Goal: Task Accomplishment & Management: Manage account settings

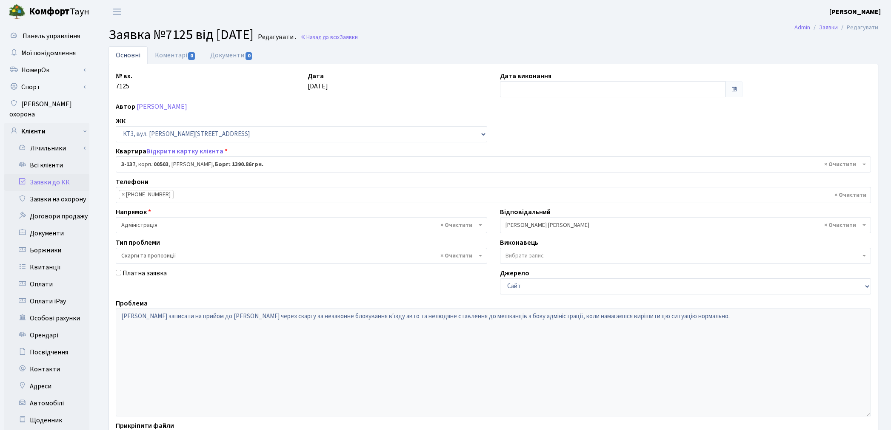
select select "16446"
select select "55"
click at [53, 174] on link "Заявки до КК" at bounding box center [46, 182] width 85 height 17
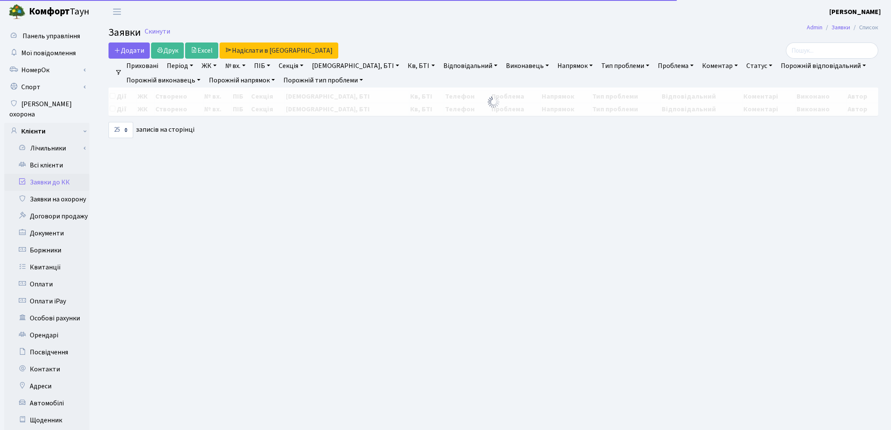
select select "25"
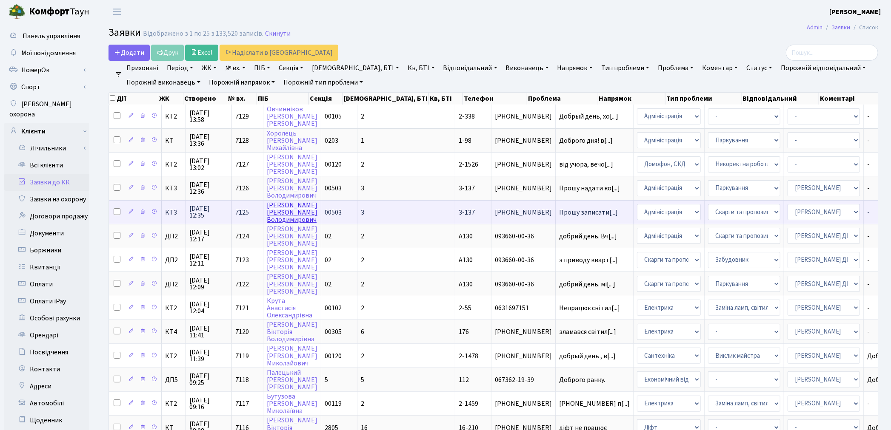
click at [292, 213] on link "[PERSON_NAME]" at bounding box center [292, 213] width 51 height 24
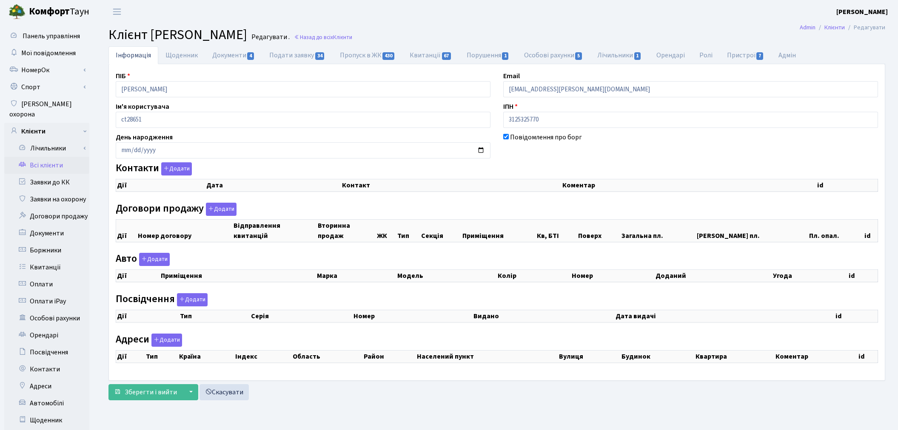
checkbox input "true"
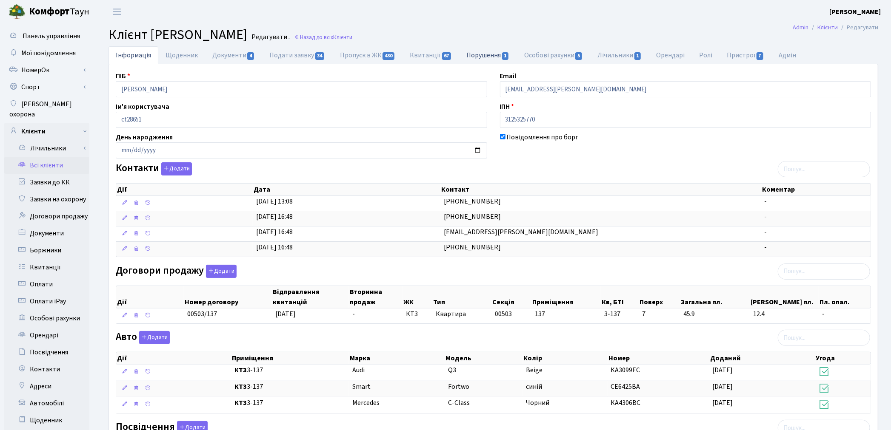
click at [485, 58] on link "Порушення 1" at bounding box center [487, 54] width 57 height 17
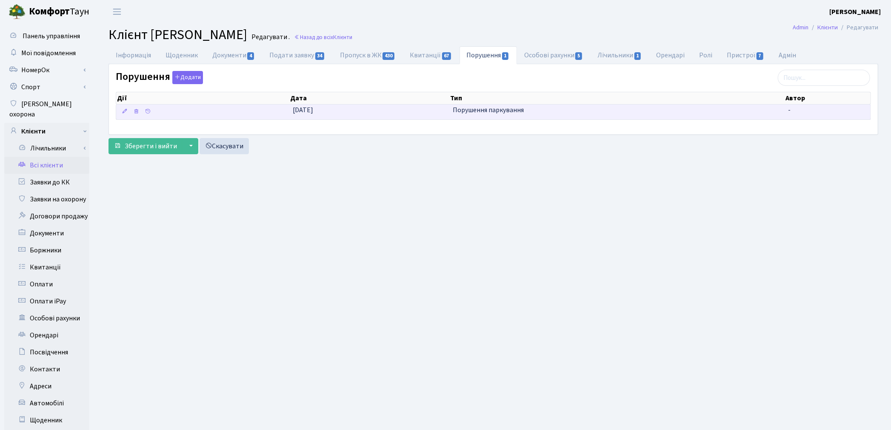
click at [389, 111] on td "19.08.2025" at bounding box center [368, 112] width 159 height 15
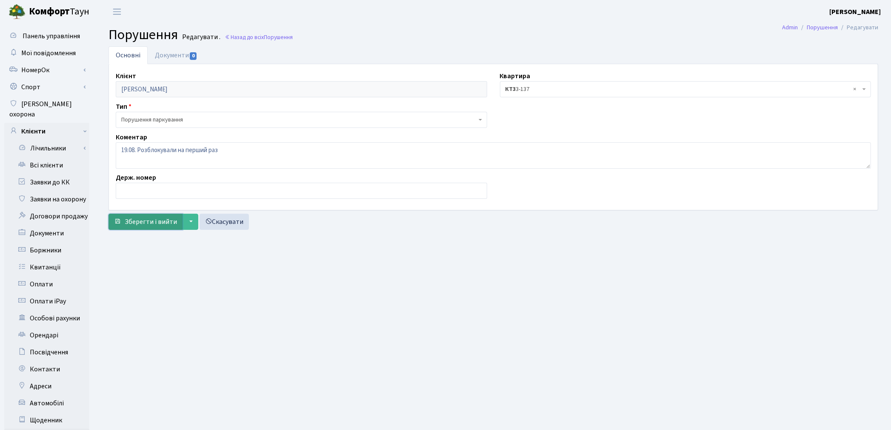
click at [162, 218] on span "Зберегти і вийти" at bounding box center [151, 221] width 52 height 9
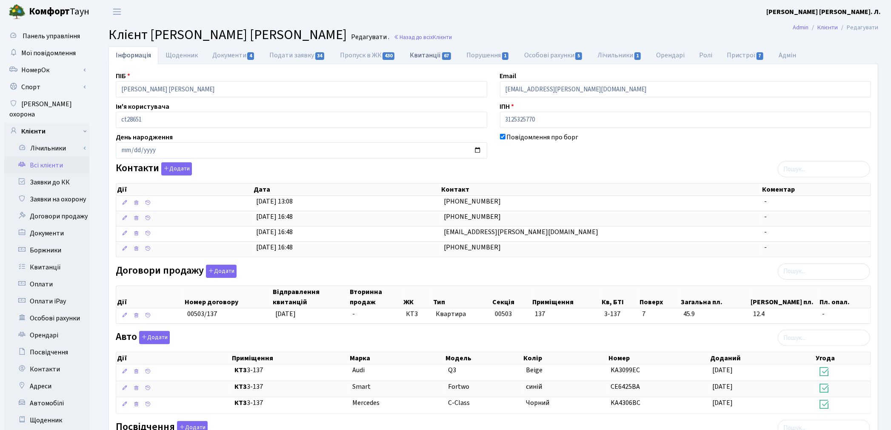
click at [432, 55] on link "Квитанції 67" at bounding box center [430, 54] width 57 height 17
select select "25"
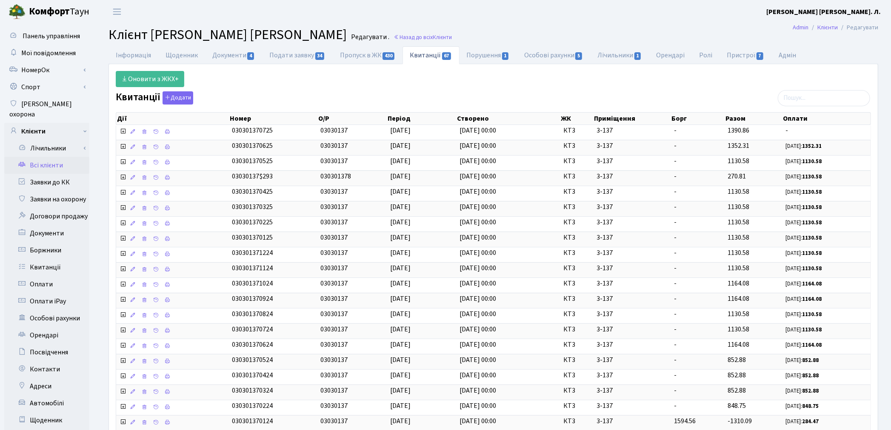
click at [584, 29] on h2 "Клієнт Лункевич Володимир Володимирович Редагувати . Назад до всіх Клієнти" at bounding box center [492, 35] width 769 height 16
click at [35, 158] on link "Всі клієнти" at bounding box center [46, 165] width 85 height 17
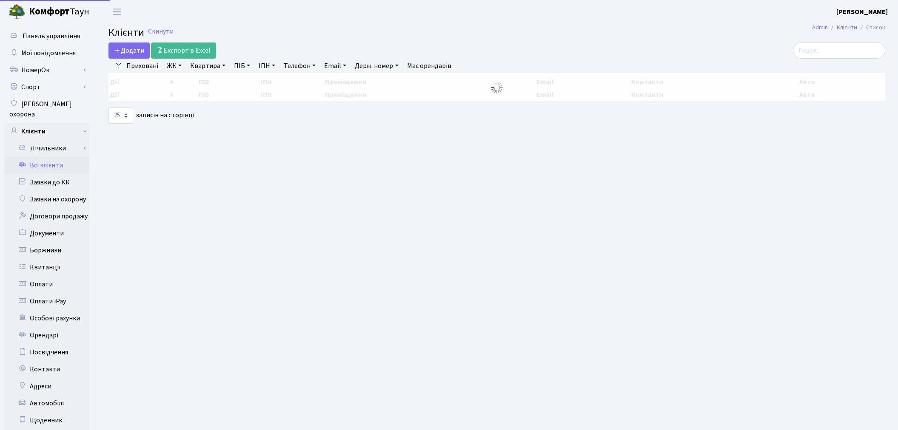
select select "25"
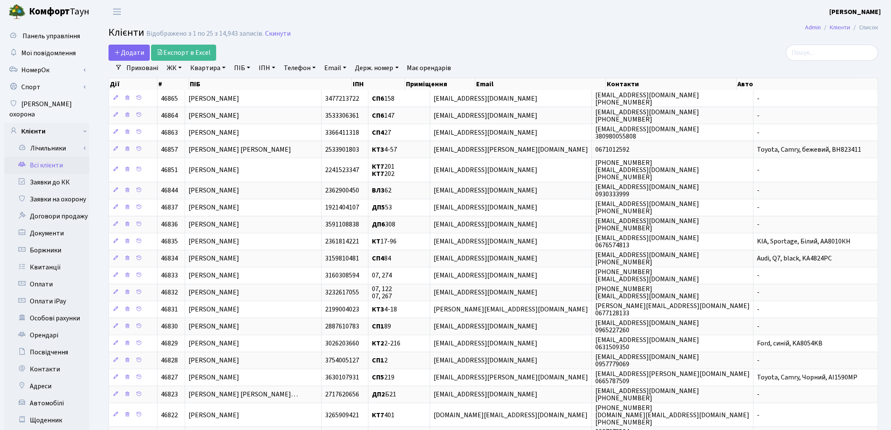
click at [240, 65] on link "ПІБ" at bounding box center [241, 68] width 23 height 14
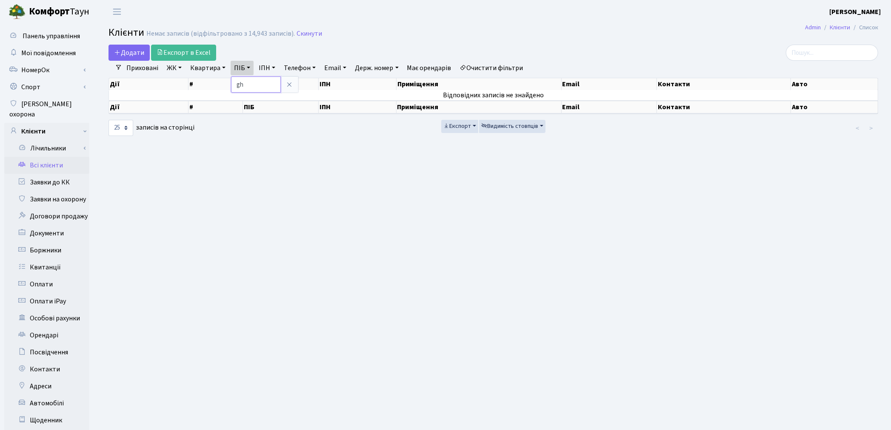
type input "g"
type input "прокопенко"
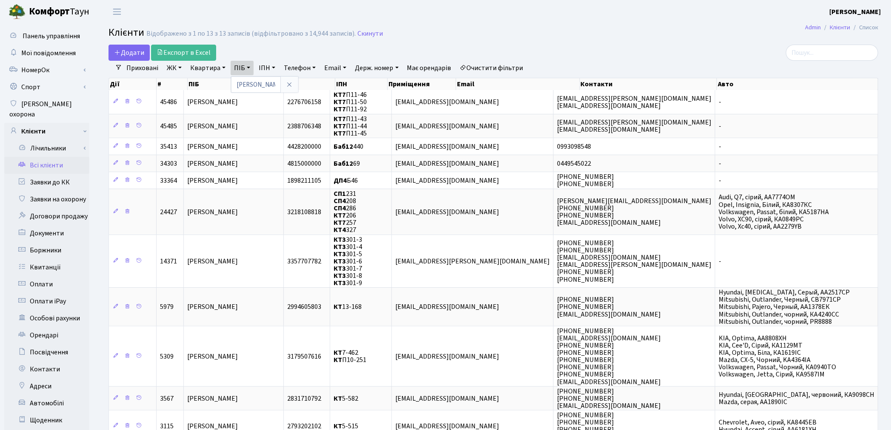
click at [622, 27] on h2 "Клієнти Відображено з 1 по 13 з 13 записів (відфільтровано з 14,944 записів). С…" at bounding box center [492, 34] width 769 height 14
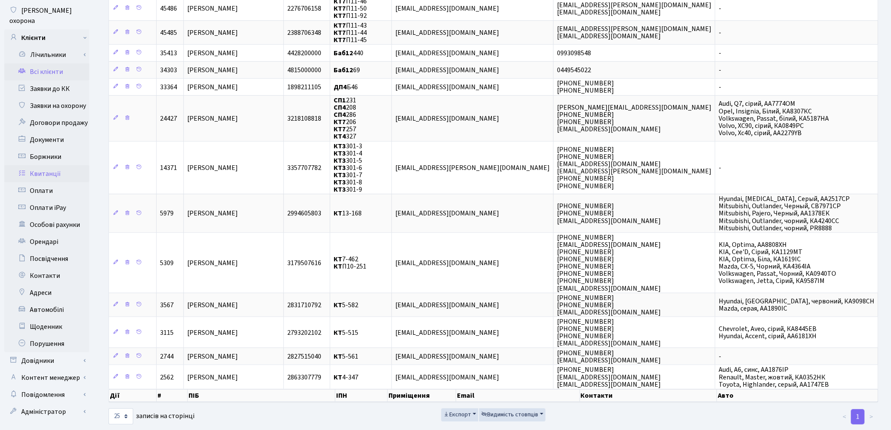
scroll to position [94, 0]
click at [53, 233] on link "Орендарі" at bounding box center [46, 241] width 85 height 17
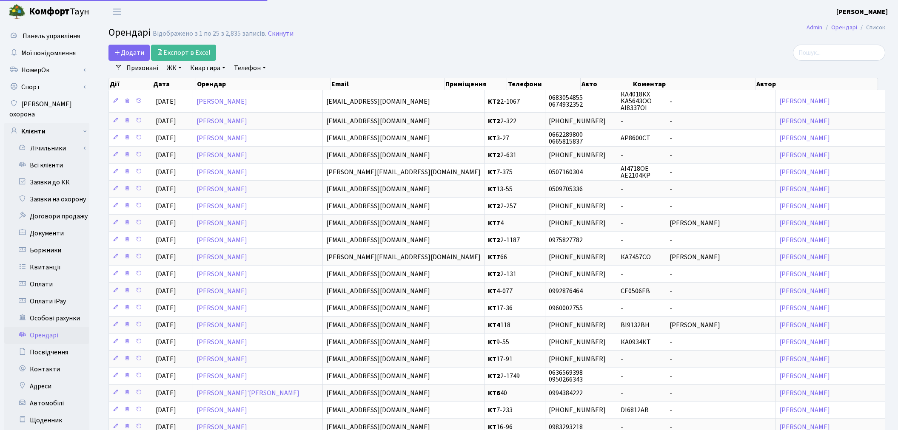
select select "25"
click at [830, 56] on input "search" at bounding box center [831, 53] width 92 height 16
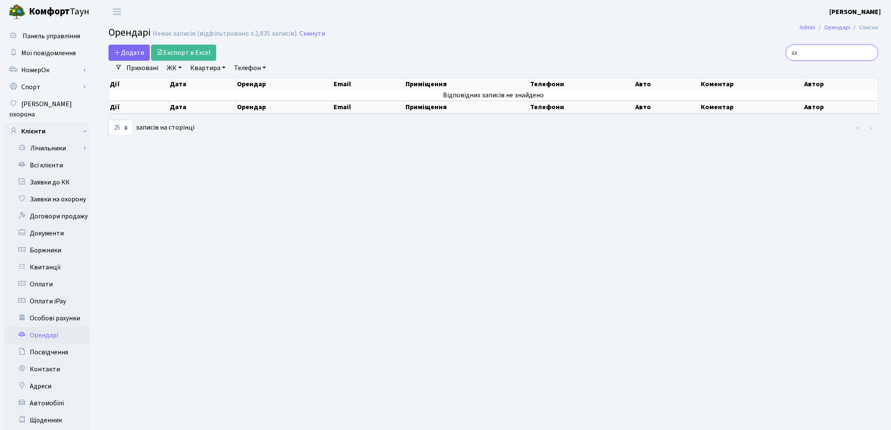
type input "а"
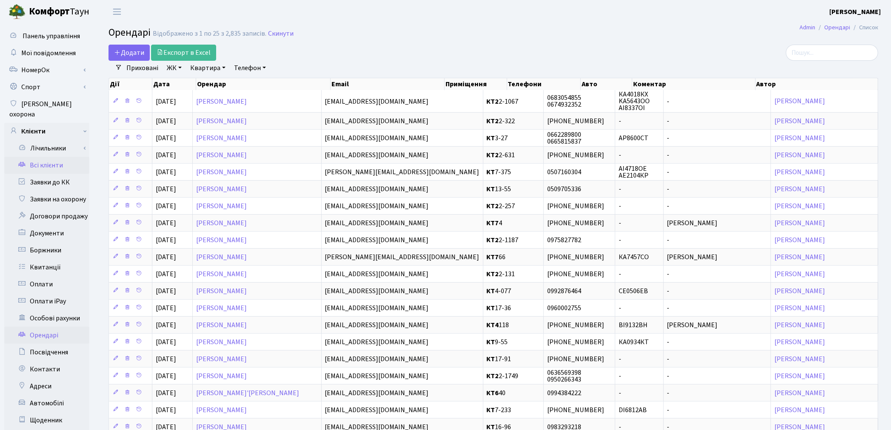
click at [53, 157] on link "Всі клієнти" at bounding box center [46, 165] width 85 height 17
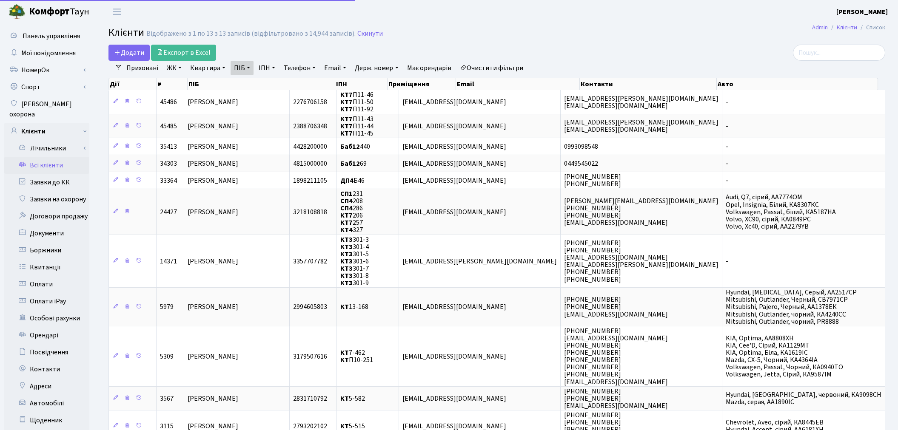
select select "25"
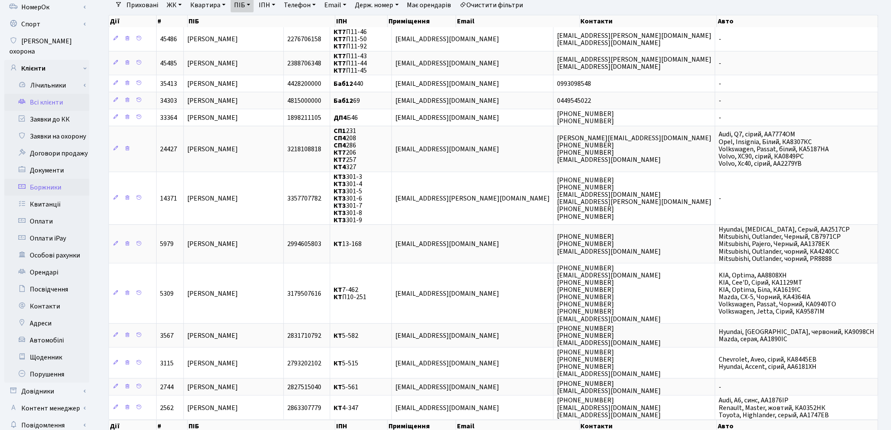
scroll to position [99, 0]
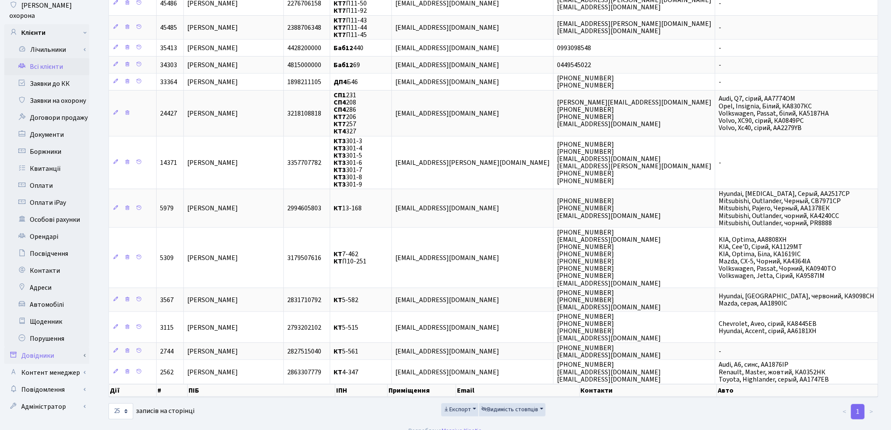
click at [65, 349] on link "Довідники" at bounding box center [46, 355] width 85 height 17
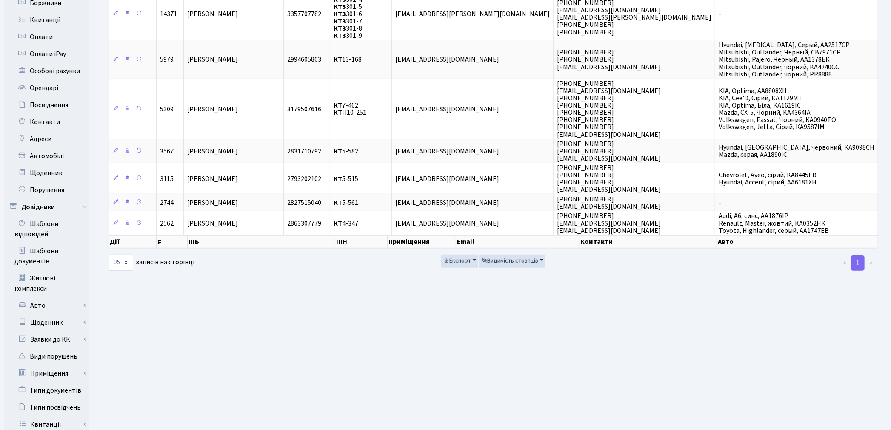
scroll to position [382, 0]
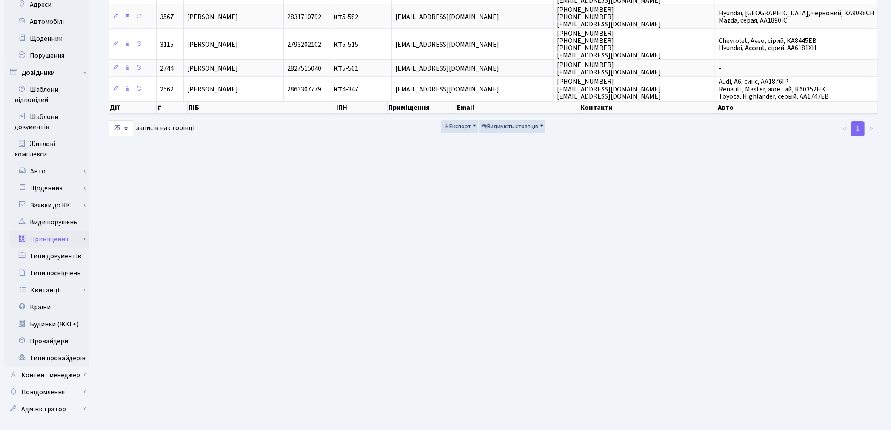
click at [47, 234] on link "Приміщення" at bounding box center [50, 239] width 80 height 17
click at [52, 248] on link "Всі приміщення" at bounding box center [50, 256] width 80 height 17
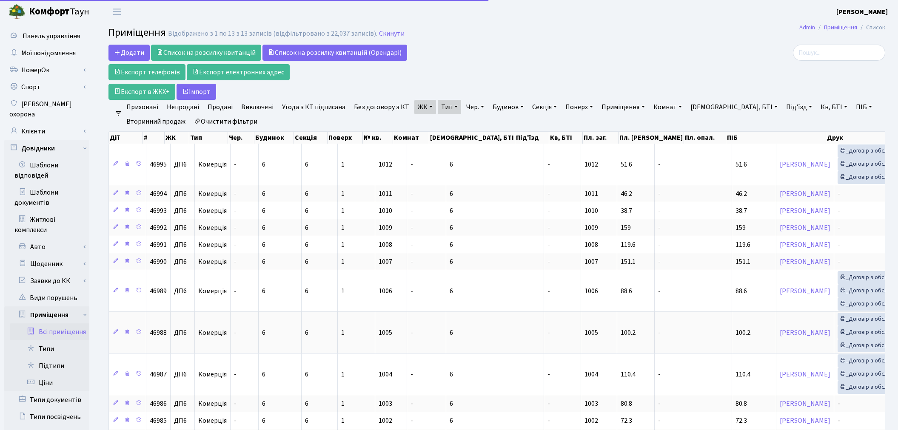
select select "25"
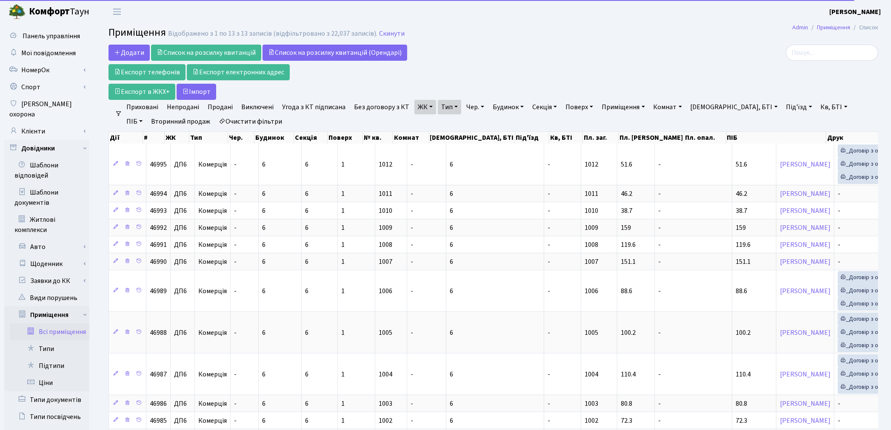
click at [234, 117] on link "Очистити фільтри" at bounding box center [250, 121] width 70 height 14
select select
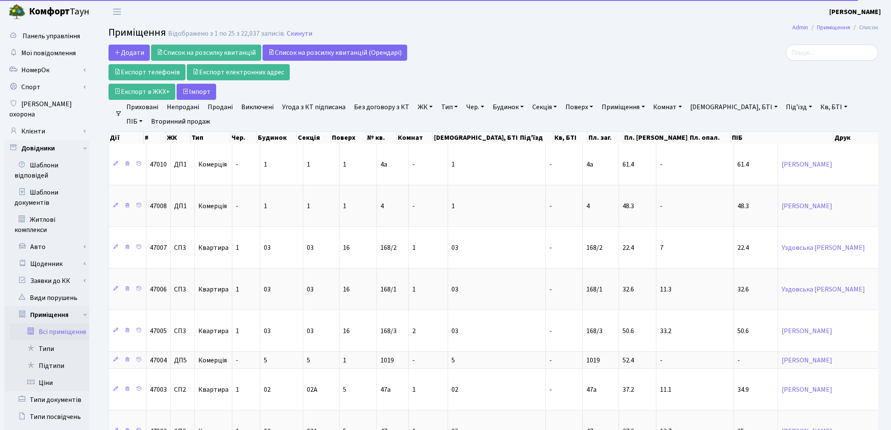
click at [418, 106] on link "ЖК" at bounding box center [425, 107] width 22 height 14
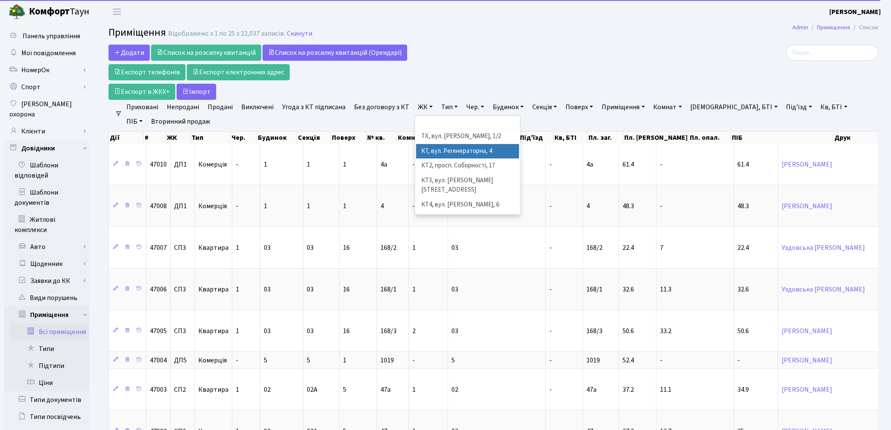
scroll to position [47, 0]
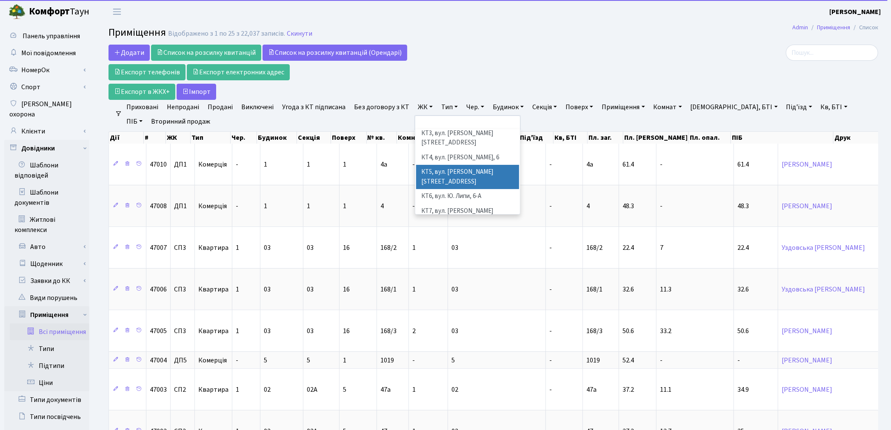
click at [430, 165] on li "КТ5, вул. [PERSON_NAME][STREET_ADDRESS]" at bounding box center [467, 177] width 103 height 24
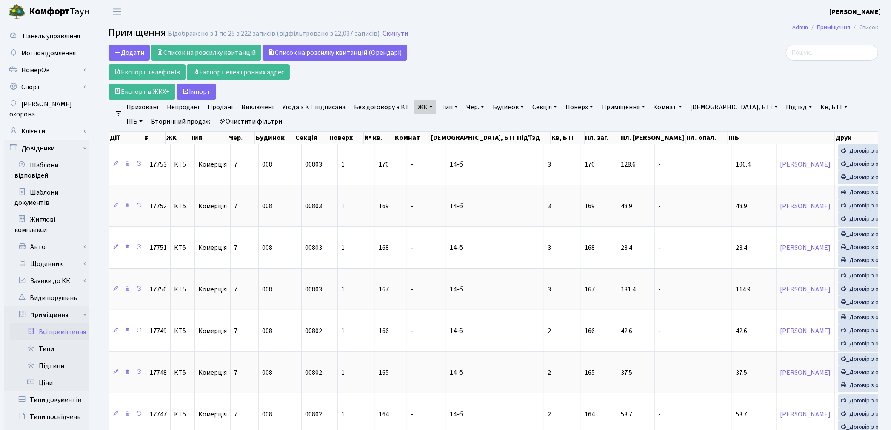
click at [441, 109] on link "Тип" at bounding box center [449, 107] width 23 height 14
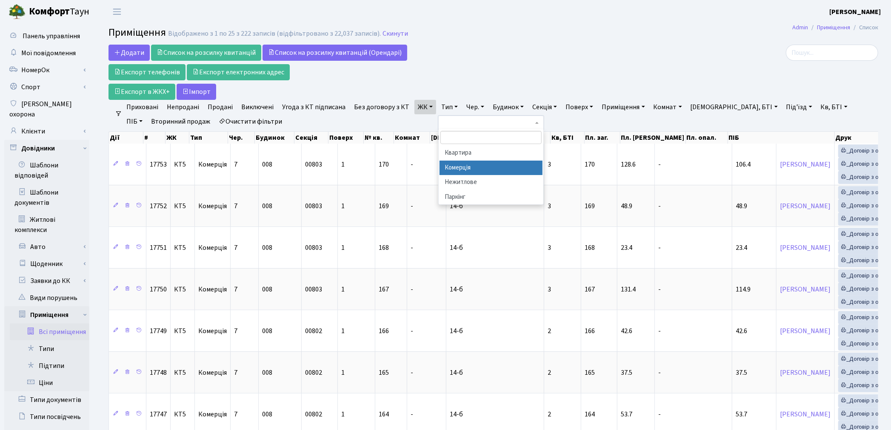
click at [464, 168] on li "Комерція" at bounding box center [490, 168] width 103 height 15
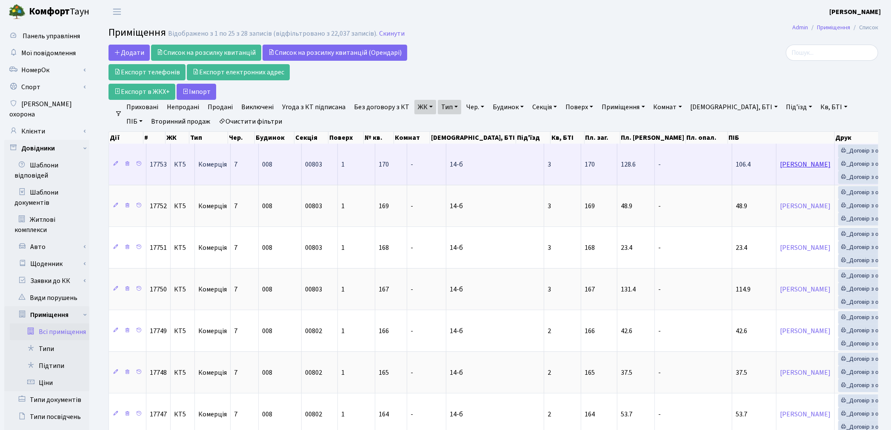
click at [780, 166] on link "Шимко Олександр Григорович" at bounding box center [805, 164] width 51 height 9
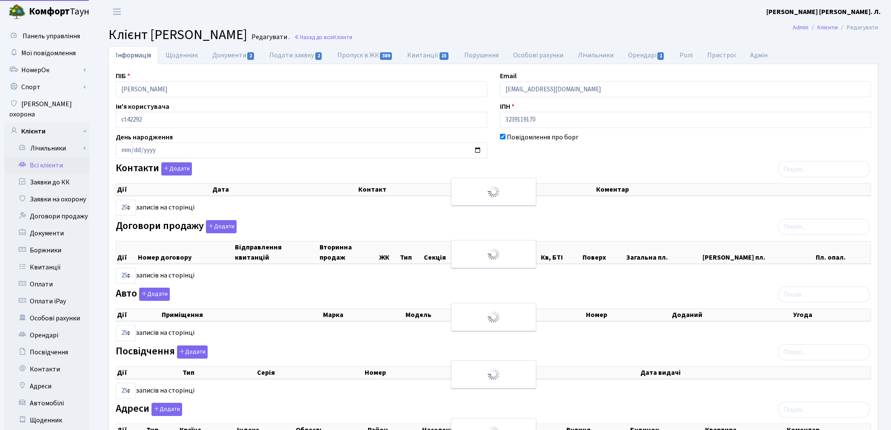
select select "25"
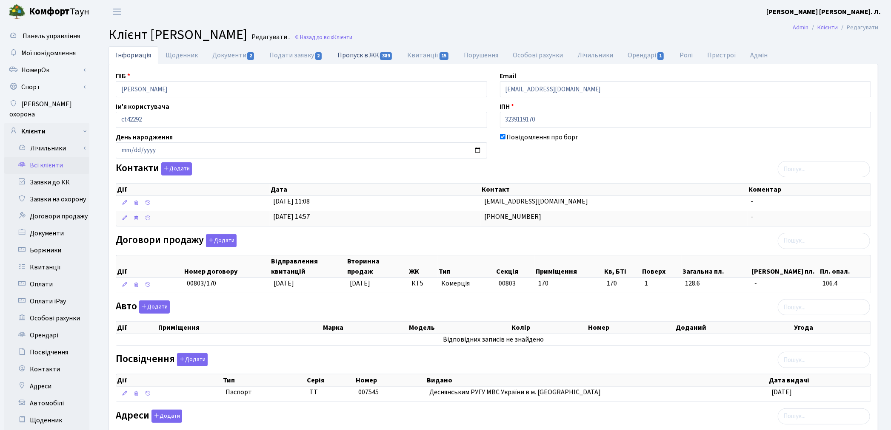
click at [354, 53] on link "Пропуск в ЖК 389" at bounding box center [365, 54] width 70 height 17
select select "25"
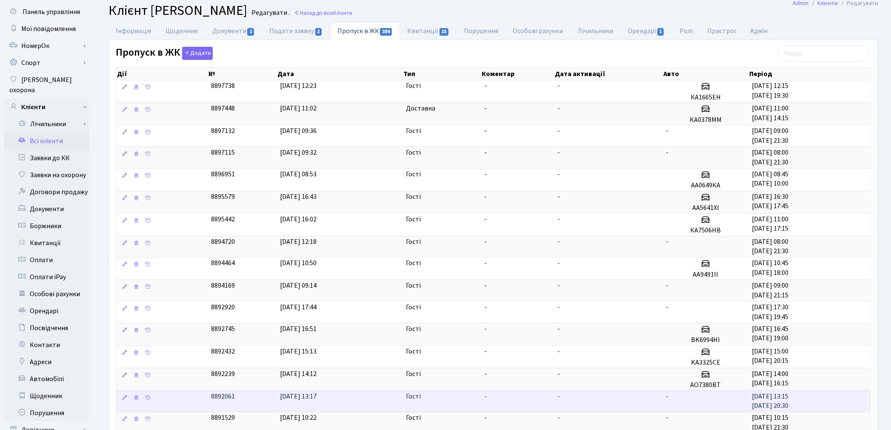
scroll to position [23, 0]
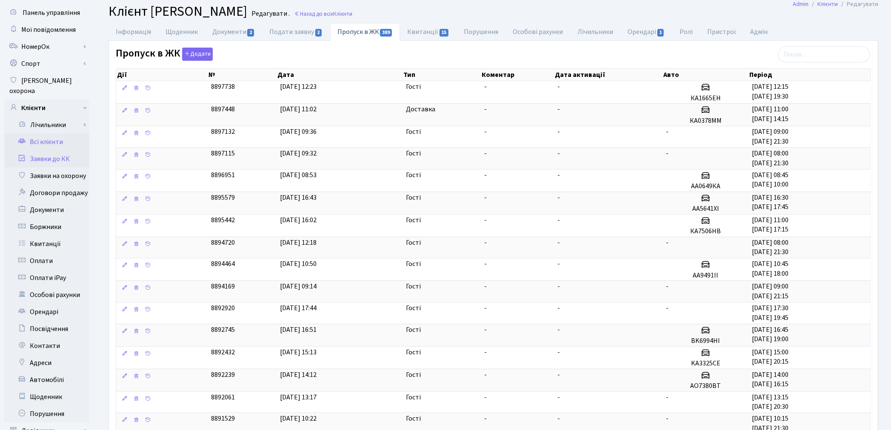
click at [51, 151] on link "Заявки до КК" at bounding box center [46, 159] width 85 height 17
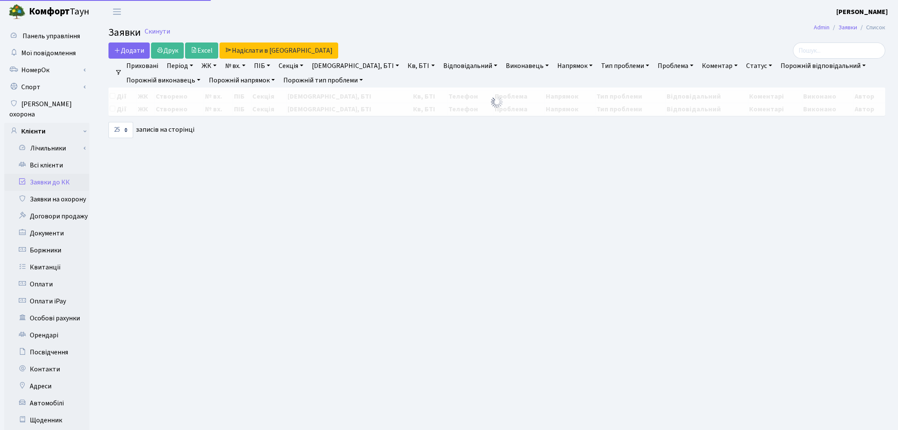
select select "25"
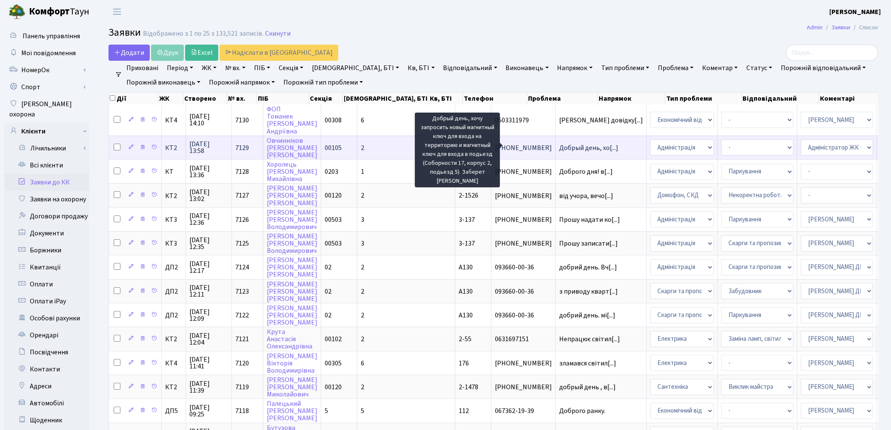
click at [559, 148] on span "Добрый день, хо[...]" at bounding box center [588, 147] width 59 height 9
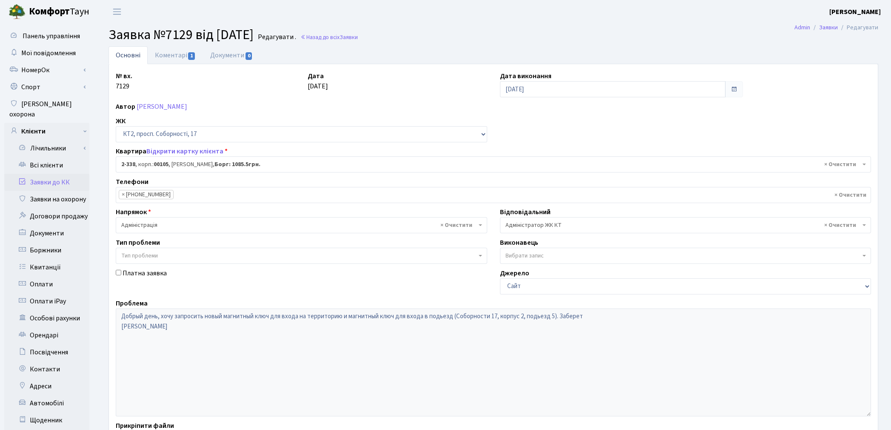
select select "15386"
click at [41, 174] on link "Заявки до КК" at bounding box center [46, 182] width 85 height 17
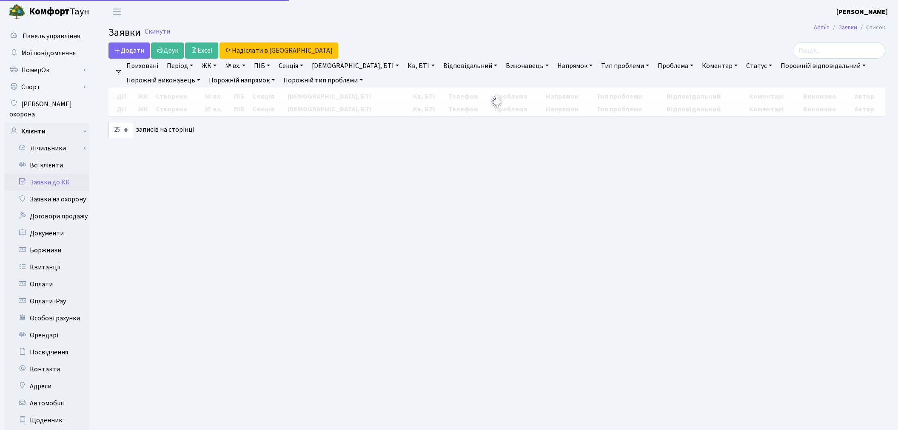
select select "25"
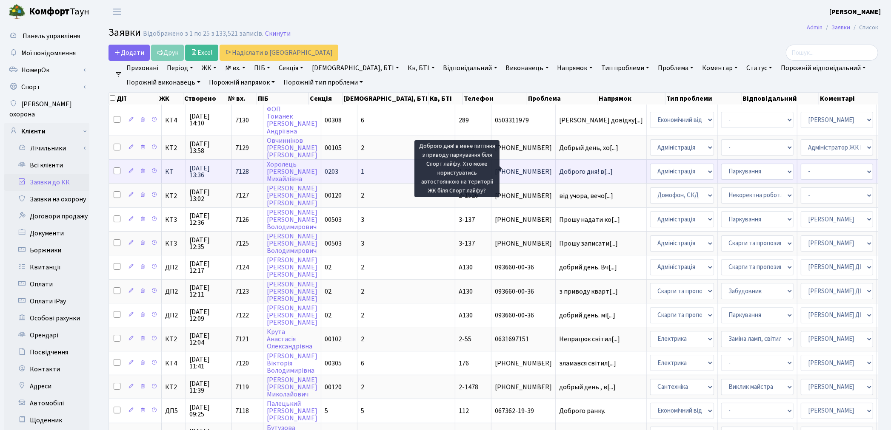
click at [559, 168] on span "Доброго дня! в[...]" at bounding box center [586, 171] width 54 height 9
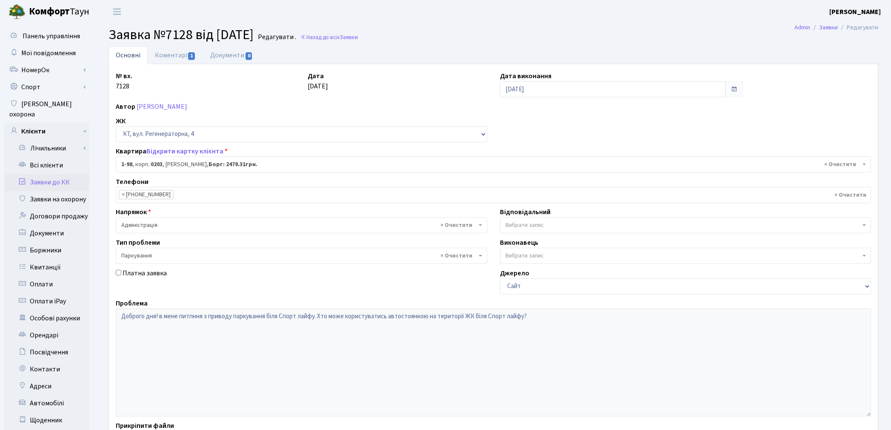
select select "98"
select select "66"
click at [174, 57] on link "Коментарі 1" at bounding box center [175, 54] width 55 height 17
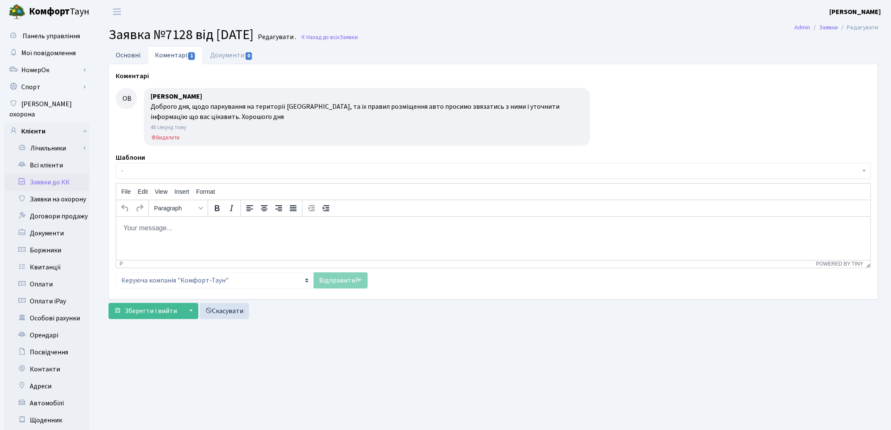
click at [122, 57] on link "Основні" at bounding box center [127, 54] width 39 height 17
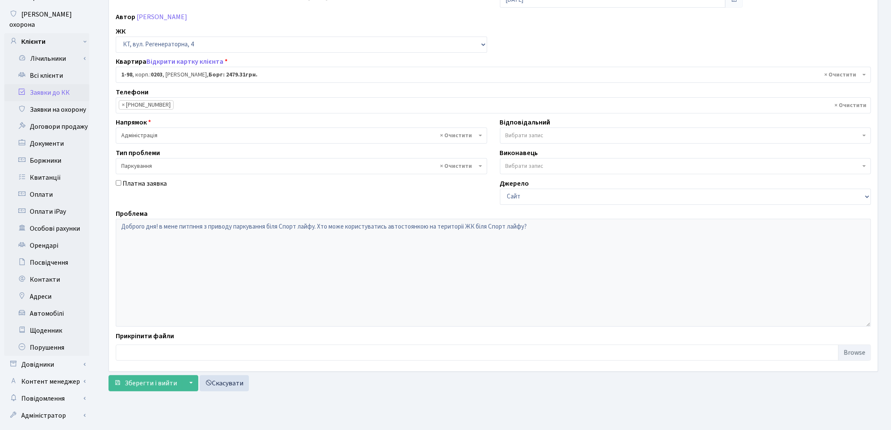
scroll to position [99, 0]
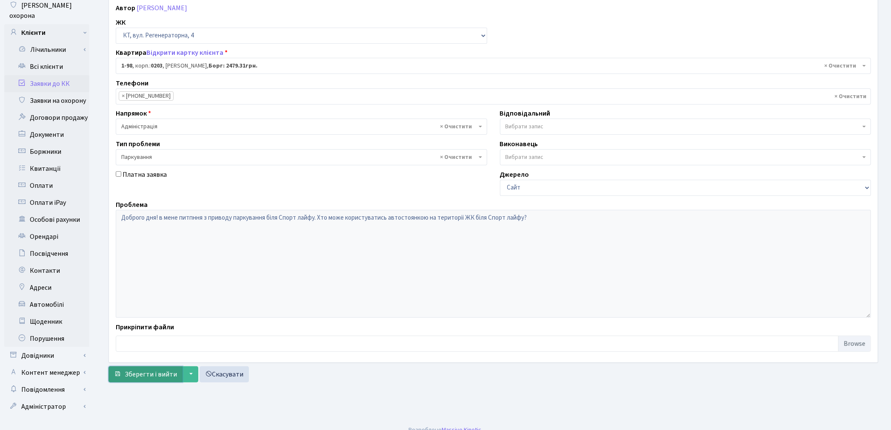
click at [154, 379] on span "Зберегти і вийти" at bounding box center [151, 374] width 52 height 9
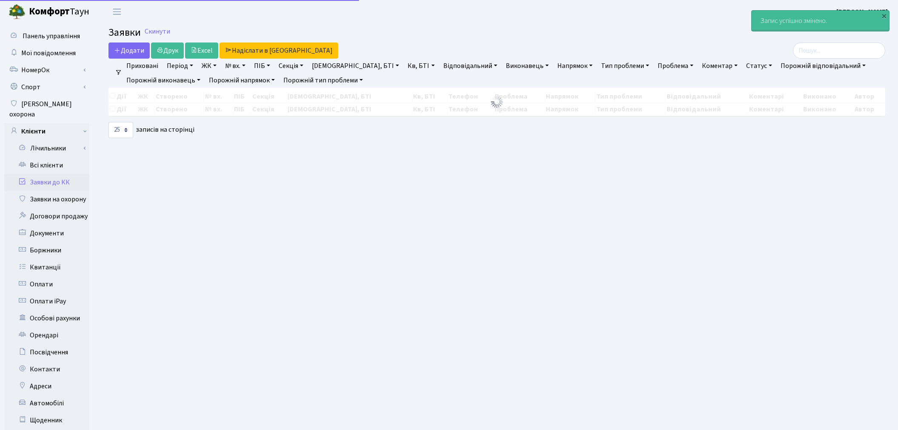
select select "25"
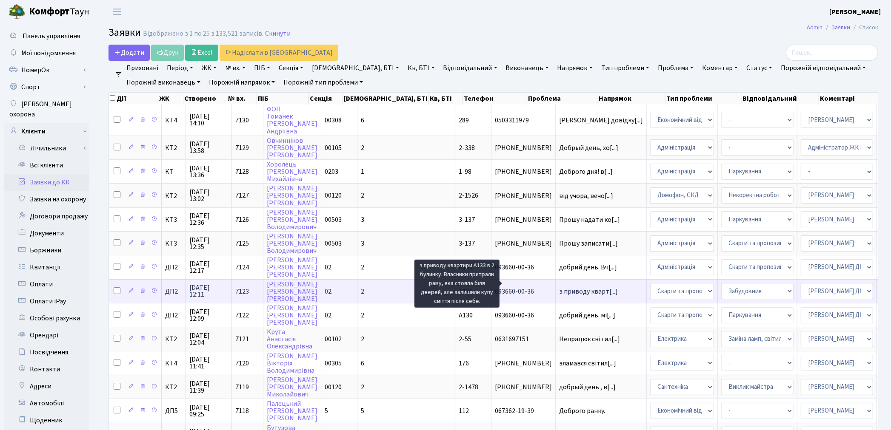
click at [559, 287] on span "з приводу кварт[...]" at bounding box center [588, 291] width 59 height 9
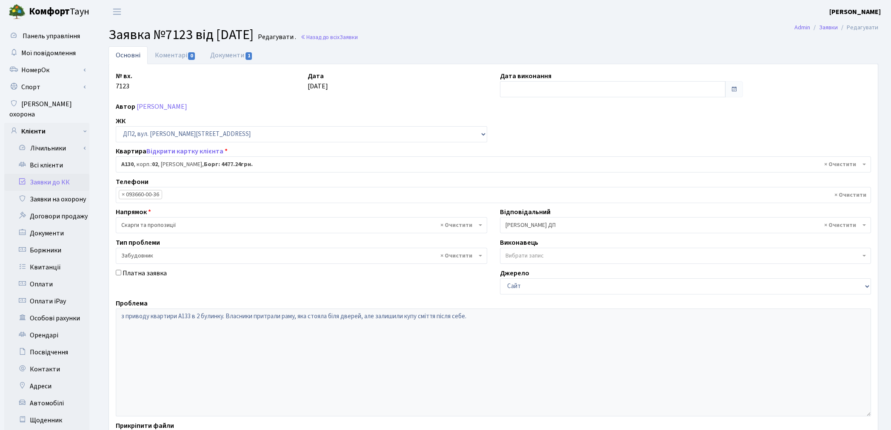
select select "30955"
select select "64"
click at [41, 174] on link "Заявки до КК" at bounding box center [46, 182] width 85 height 17
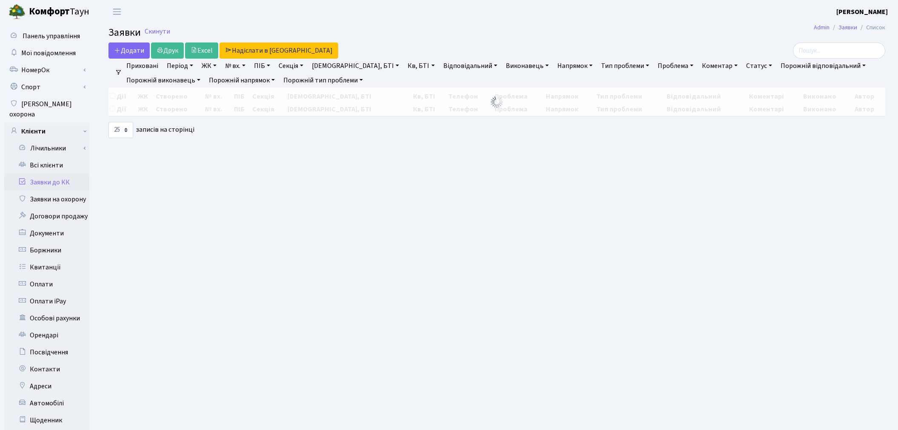
select select "25"
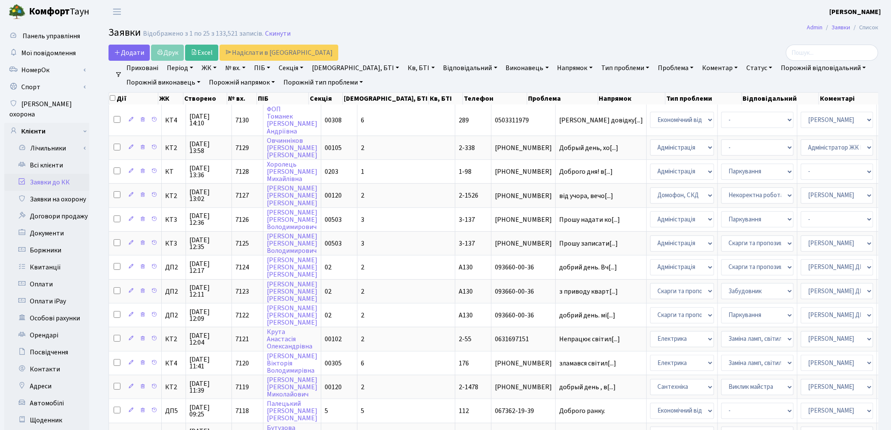
click at [632, 41] on h2 "Заявки Відображено з 1 по 25 з 133,521 записів. Скинути" at bounding box center [492, 34] width 769 height 14
click at [41, 159] on link "Всі клієнти" at bounding box center [46, 165] width 85 height 17
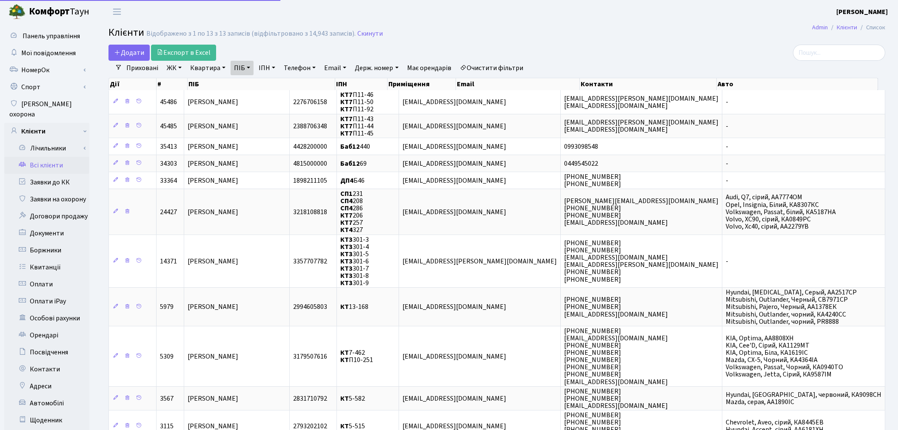
select select "25"
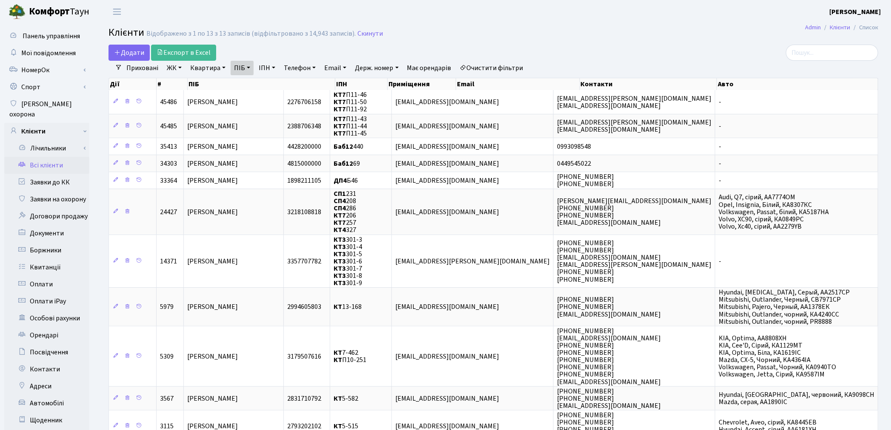
click at [496, 68] on link "Очистити фільтри" at bounding box center [491, 68] width 70 height 14
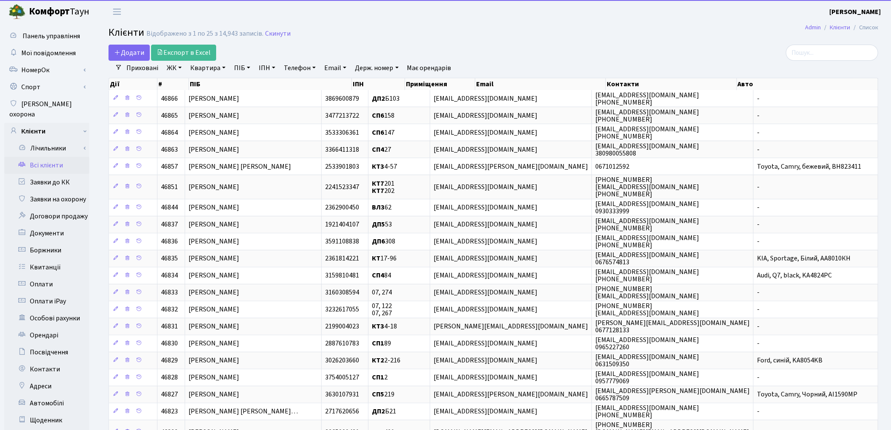
click at [239, 67] on link "ПІБ" at bounding box center [241, 68] width 23 height 14
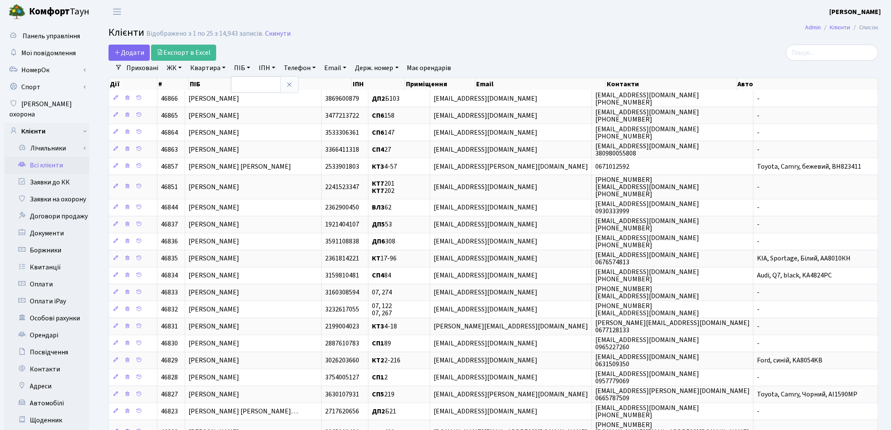
click at [207, 67] on link "Квартира" at bounding box center [208, 68] width 42 height 14
type input "5-174"
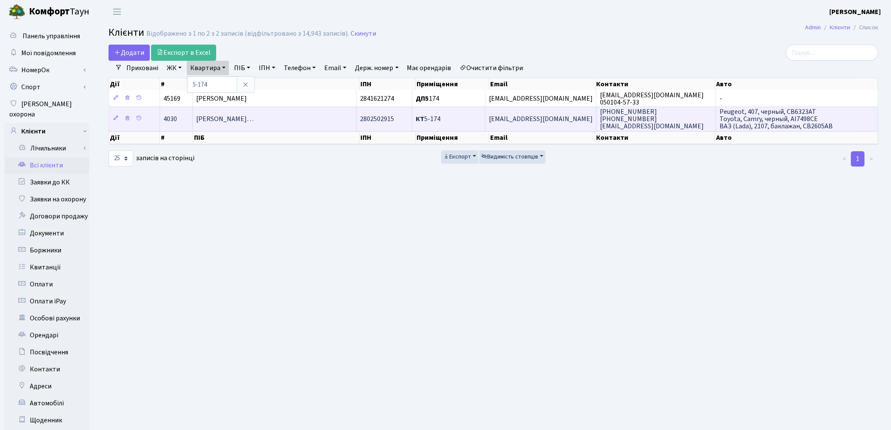
click at [253, 117] on span "[PERSON_NAME]…" at bounding box center [224, 118] width 57 height 9
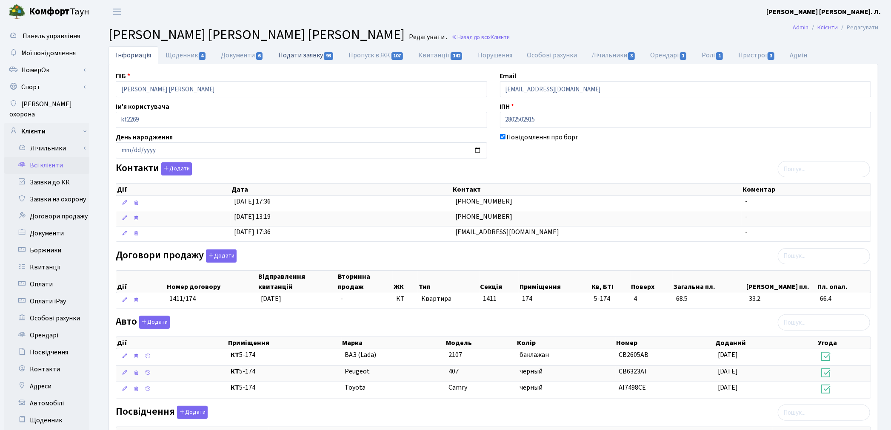
click at [288, 54] on link "Подати заявку 93" at bounding box center [306, 54] width 70 height 17
select select "25"
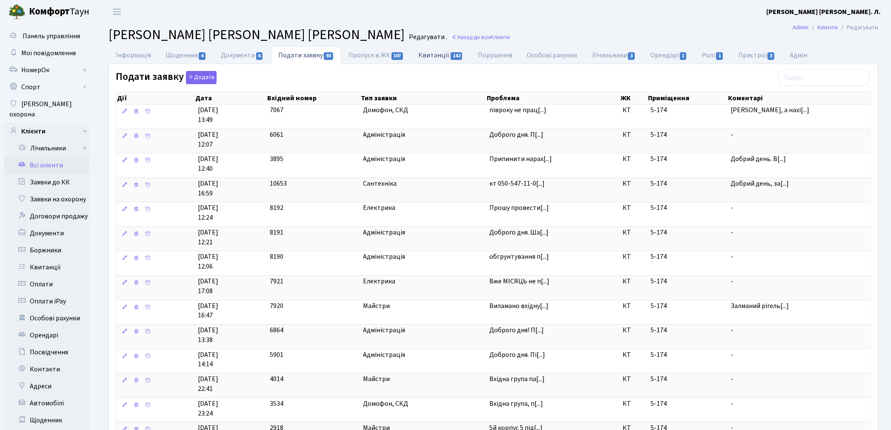
click at [428, 56] on link "Квитанції 142" at bounding box center [440, 54] width 59 height 17
select select "25"
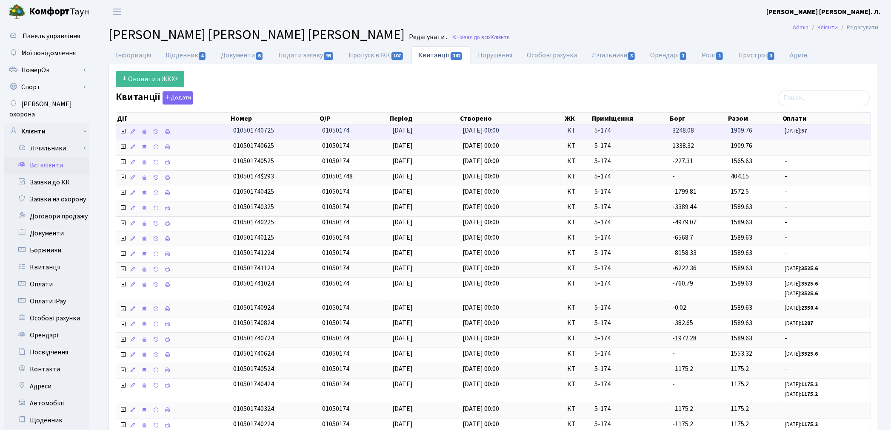
click at [121, 134] on icon at bounding box center [122, 131] width 7 height 7
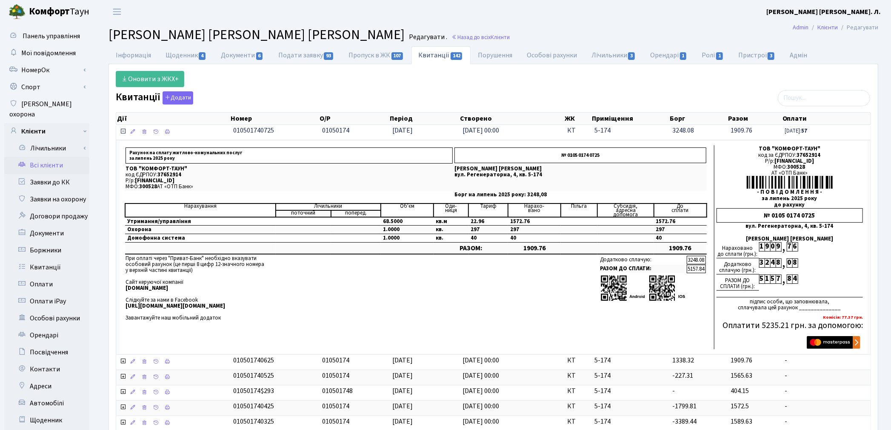
click at [121, 131] on icon at bounding box center [122, 131] width 7 height 7
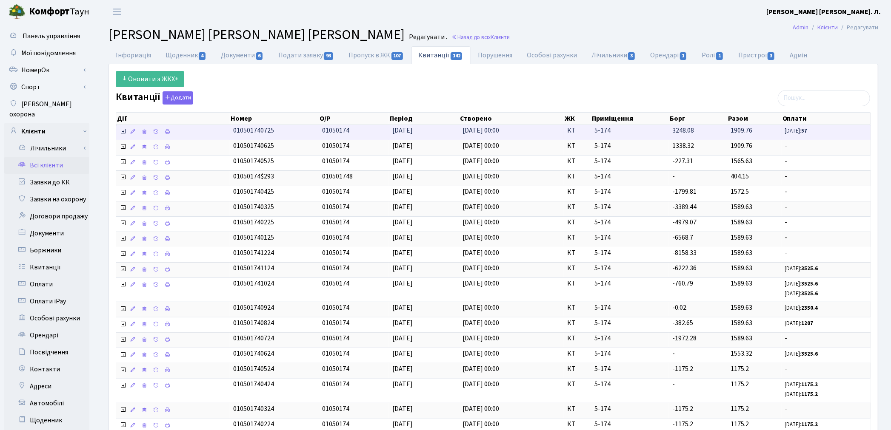
click at [671, 133] on td "3248.08" at bounding box center [698, 132] width 58 height 15
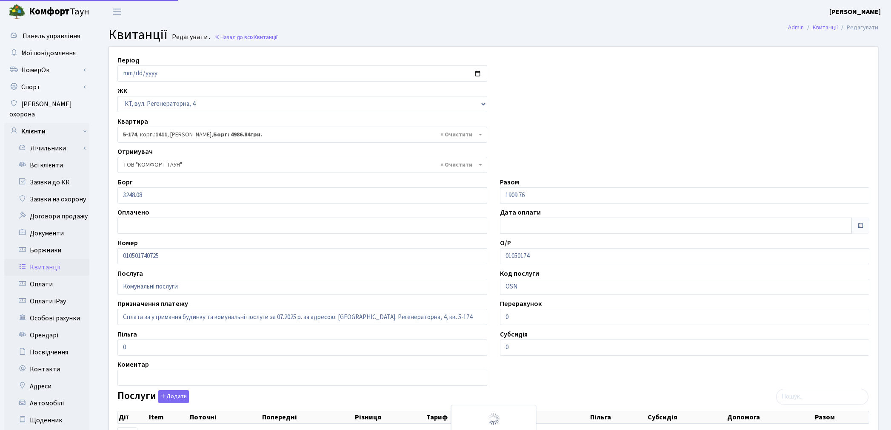
select select "2332"
select select "25"
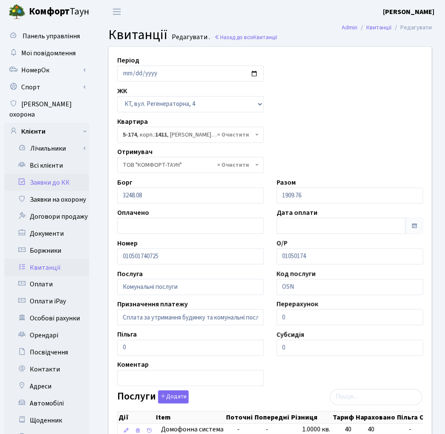
click at [49, 174] on link "Заявки до КК" at bounding box center [46, 182] width 85 height 17
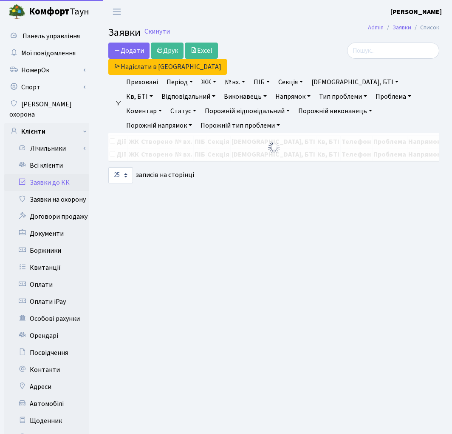
select select "25"
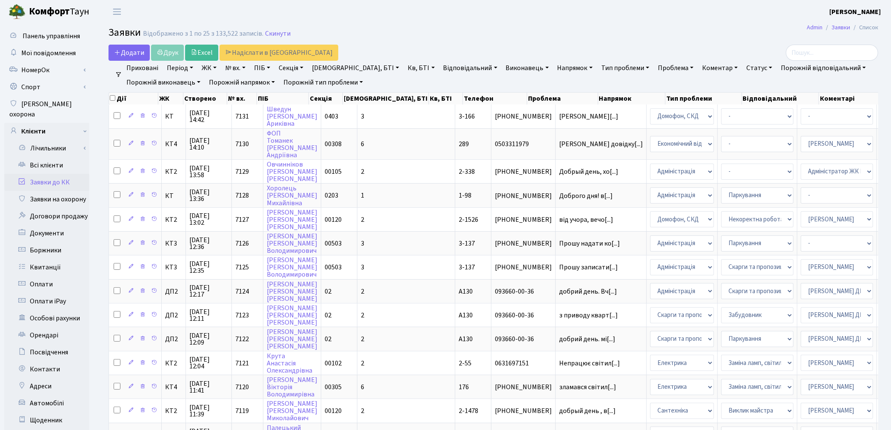
click at [371, 77] on ul "Приховані Період 19.08.2025 - 19.08.2025 ЖК ТХ, вул. Ділова, 1/2 КТ, вул. Реген…" at bounding box center [496, 75] width 749 height 29
click at [404, 73] on link "Кв, БТІ" at bounding box center [421, 68] width 34 height 14
click at [404, 72] on link "Кв, БТІ" at bounding box center [421, 68] width 34 height 14
click at [404, 70] on link "Кв, БТІ" at bounding box center [421, 68] width 34 height 14
click at [404, 61] on link "Кв, БТІ" at bounding box center [421, 68] width 34 height 14
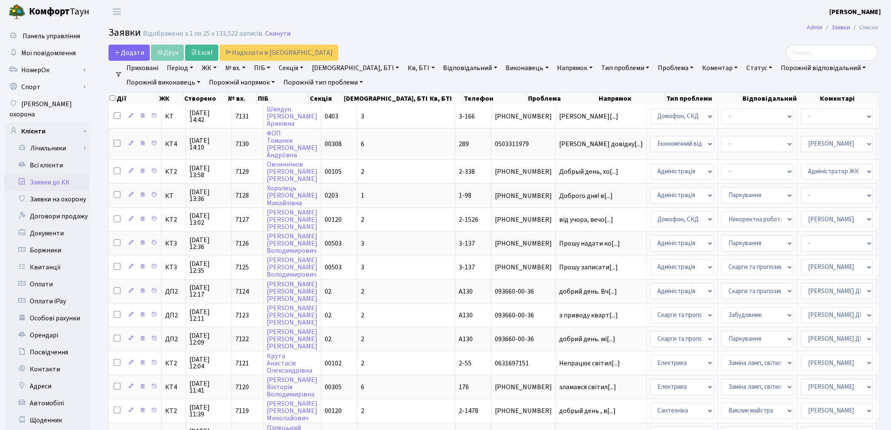
click at [404, 67] on link "Кв, БТІ" at bounding box center [421, 68] width 34 height 14
click at [404, 85] on input "text" at bounding box center [429, 85] width 50 height 16
type input "5-174"
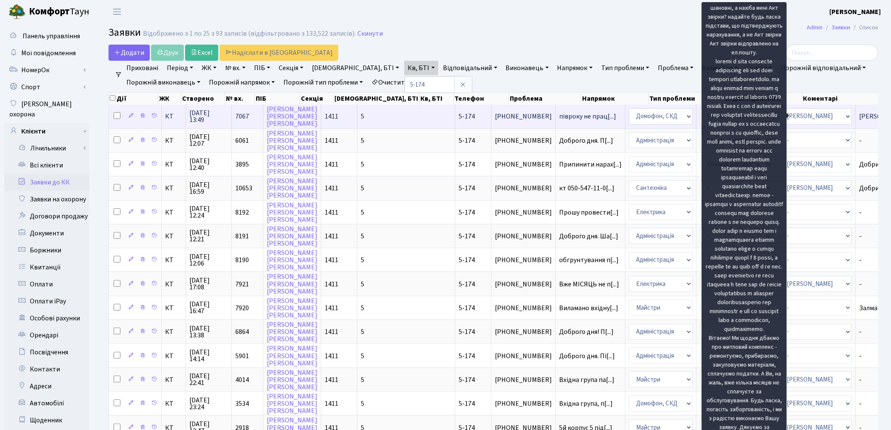
click at [452, 115] on span "[PERSON_NAME], а нахі[...]" at bounding box center [898, 116] width 79 height 9
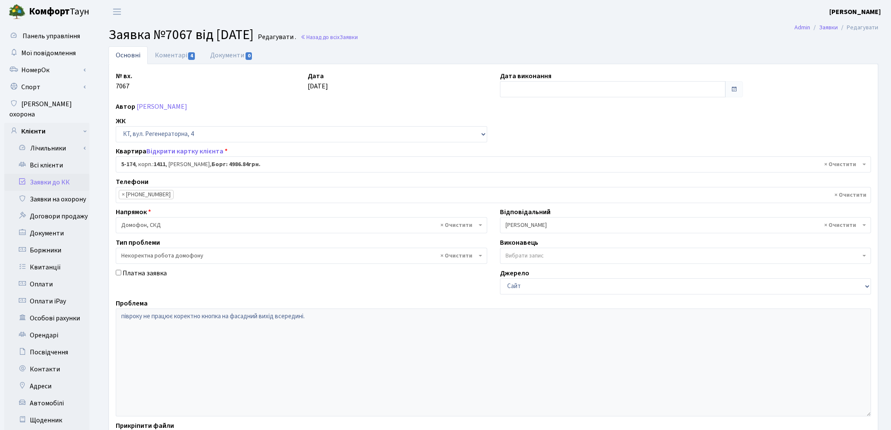
select select "2332"
select select "38"
click at [168, 57] on link "Коментарі 4" at bounding box center [175, 54] width 55 height 17
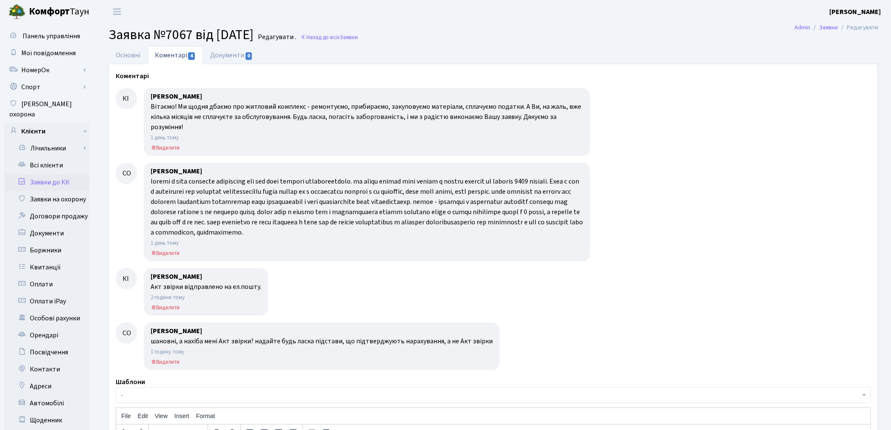
click at [43, 174] on link "Заявки до КК" at bounding box center [46, 182] width 85 height 17
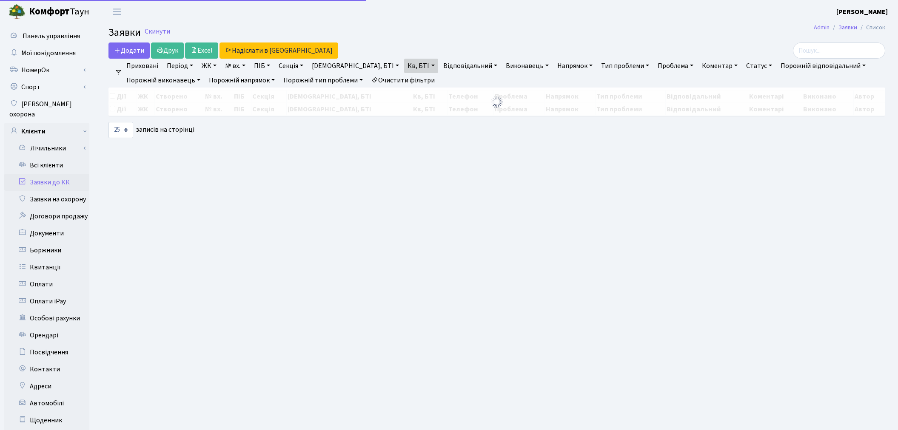
select select "25"
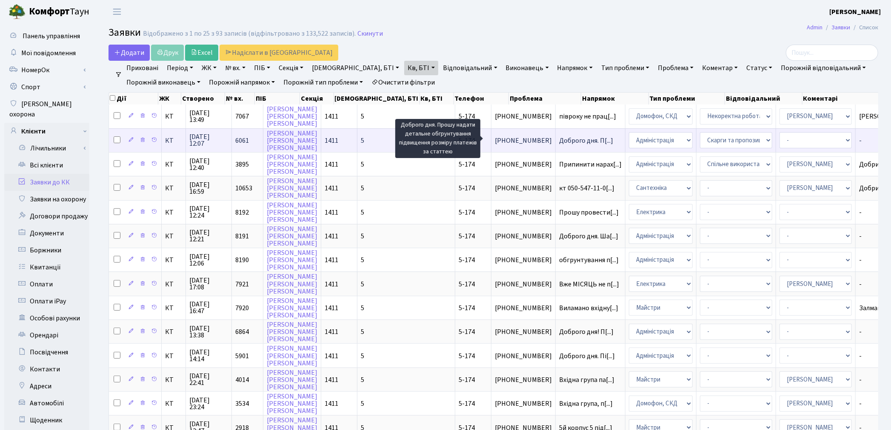
click at [559, 141] on span "Доброго дня. П[...]" at bounding box center [586, 140] width 54 height 9
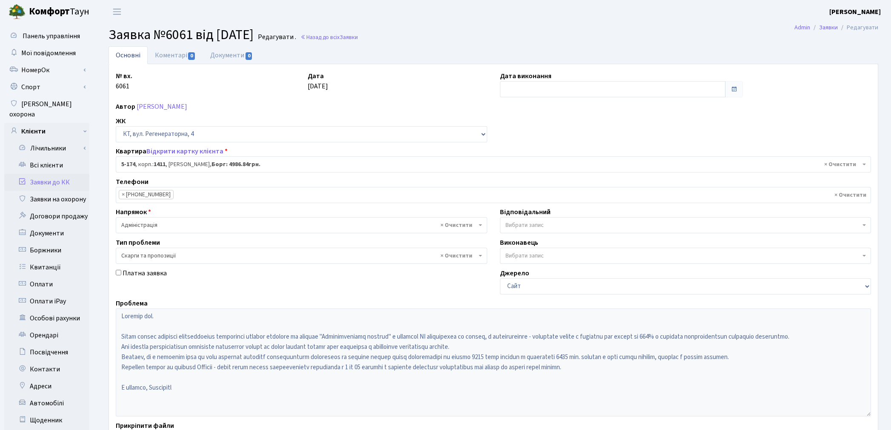
select select "2332"
select select "55"
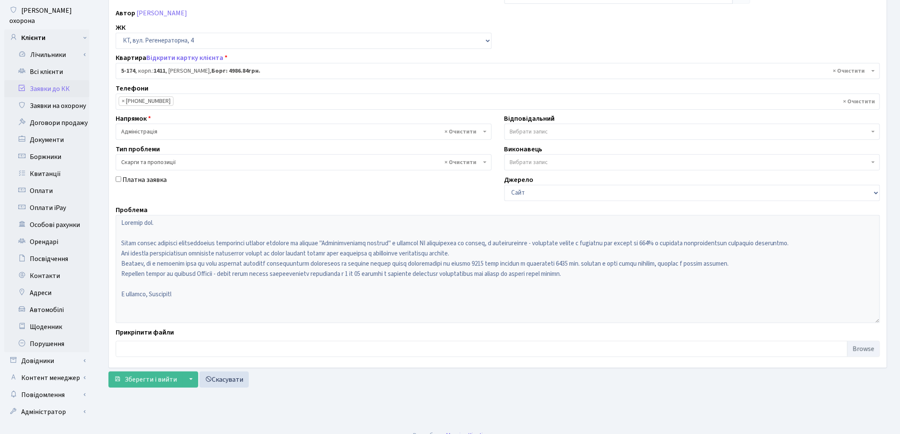
scroll to position [95, 0]
click at [48, 64] on link "Всі клієнти" at bounding box center [46, 70] width 85 height 17
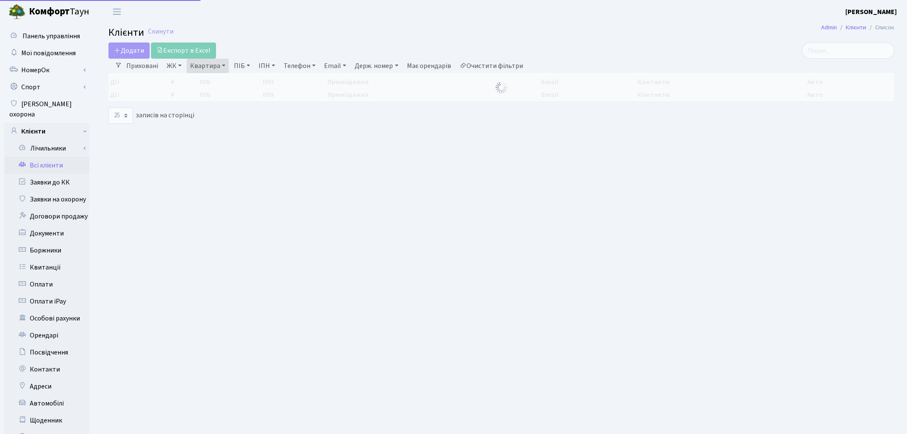
select select "25"
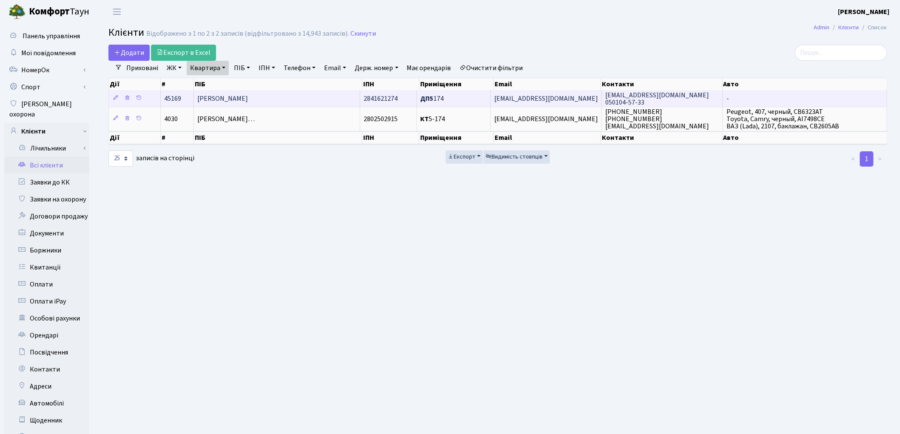
click at [263, 97] on td "[PERSON_NAME]" at bounding box center [277, 98] width 166 height 17
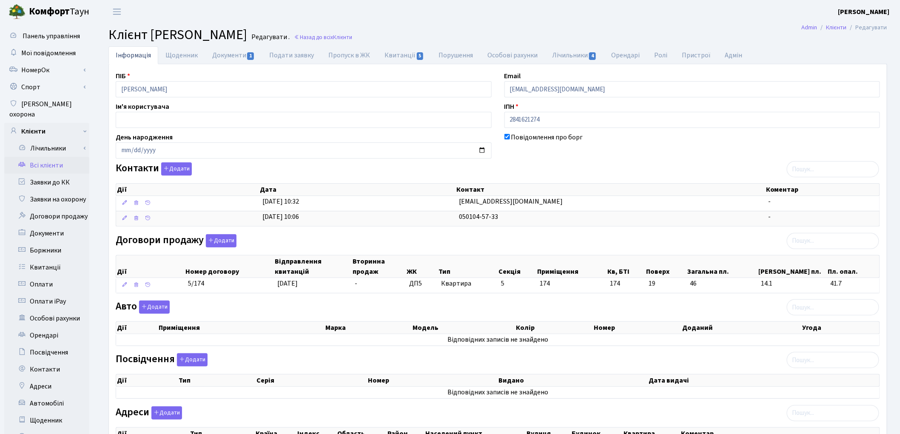
click at [41, 157] on link "Всі клієнти" at bounding box center [46, 165] width 85 height 17
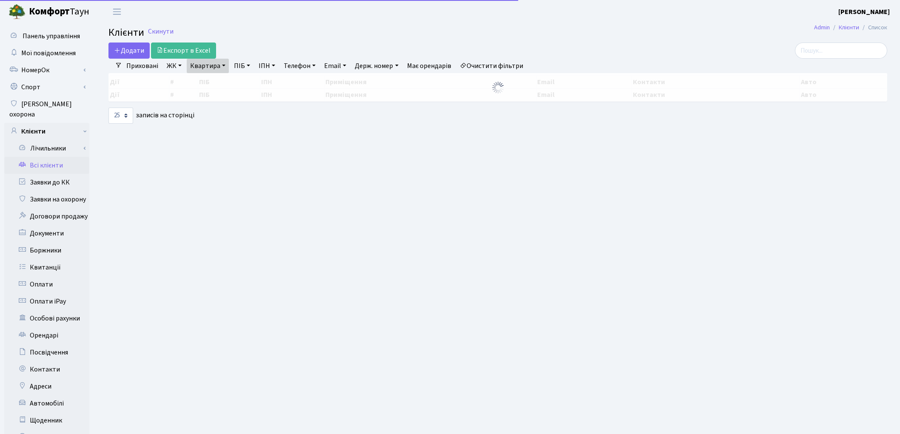
select select "25"
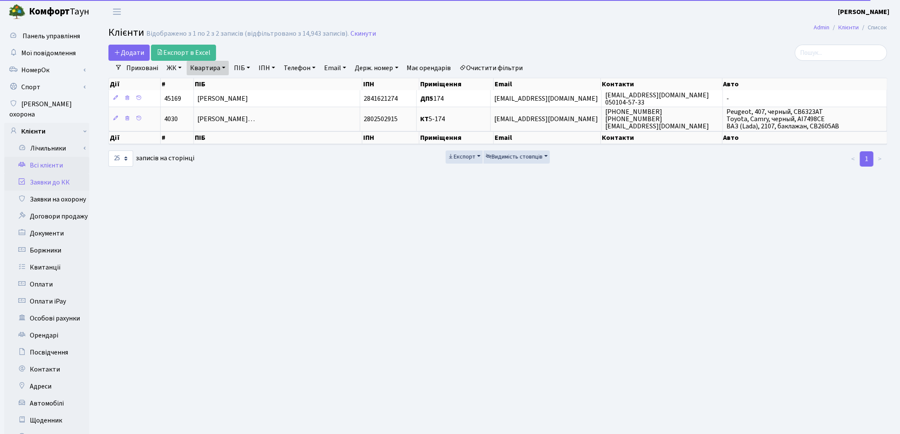
click at [65, 175] on link "Заявки до КК" at bounding box center [46, 182] width 85 height 17
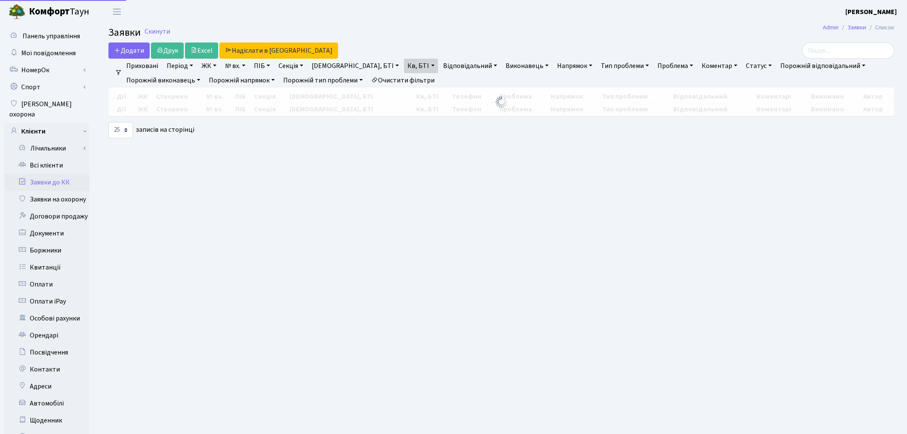
select select "25"
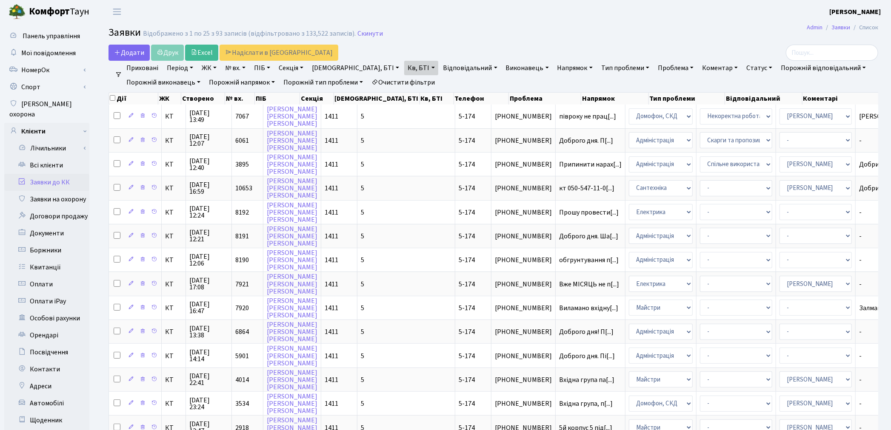
click at [407, 82] on link "Очистити фільтри" at bounding box center [403, 82] width 70 height 14
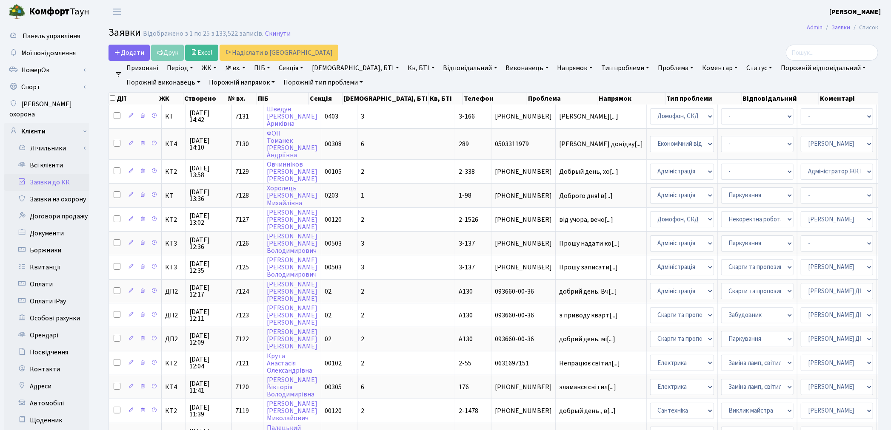
drag, startPoint x: 366, startPoint y: 69, endPoint x: 368, endPoint y: 62, distance: 7.1
click at [404, 69] on link "Кв, БТІ" at bounding box center [421, 68] width 34 height 14
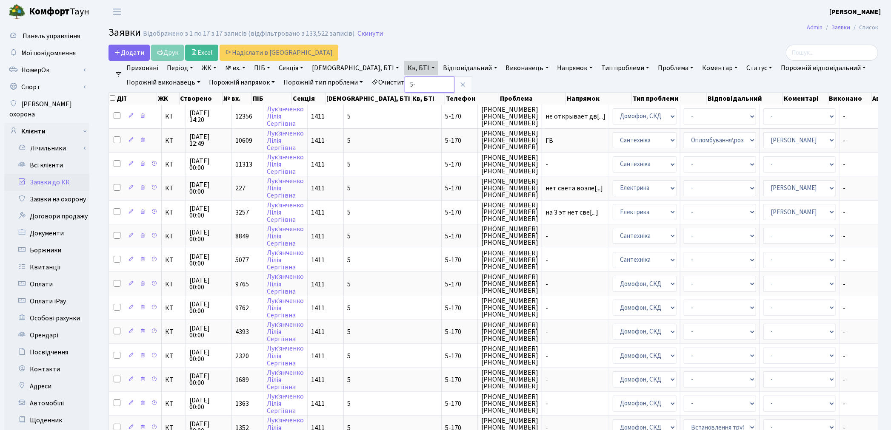
type input "5"
click at [466, 36] on h2 "Заявки Відображено з 1 по 17 з 17 записів (відфільтровано з 133,522 записів). С…" at bounding box center [492, 34] width 769 height 14
click at [236, 68] on link "№ вх." at bounding box center [235, 68] width 27 height 14
click at [404, 69] on link "Кв, БТІ" at bounding box center [421, 68] width 34 height 14
type input "5-174"
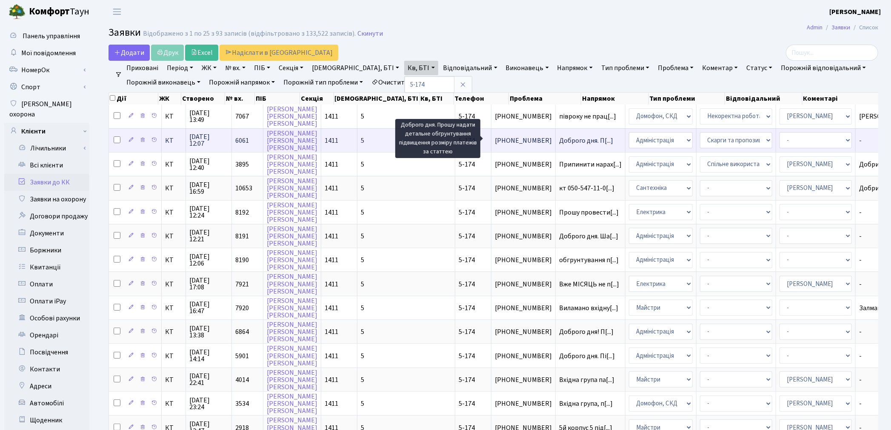
click at [559, 141] on span "Доброго дня. П[...]" at bounding box center [586, 140] width 54 height 9
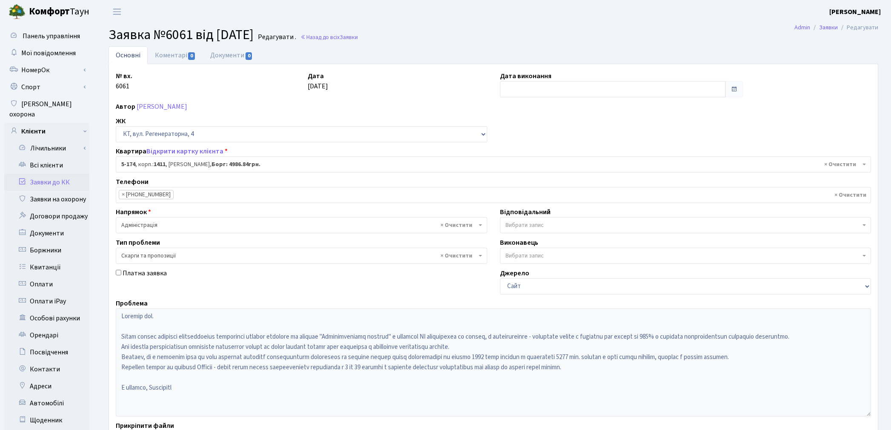
select select "2332"
select select "55"
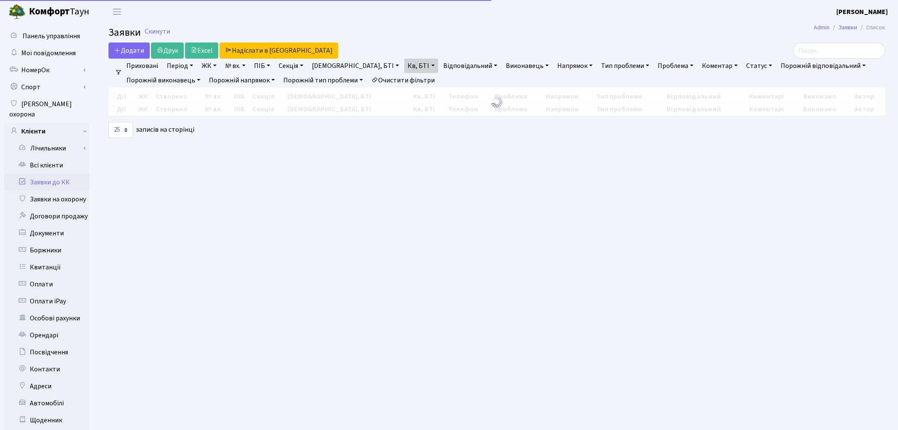
select select "25"
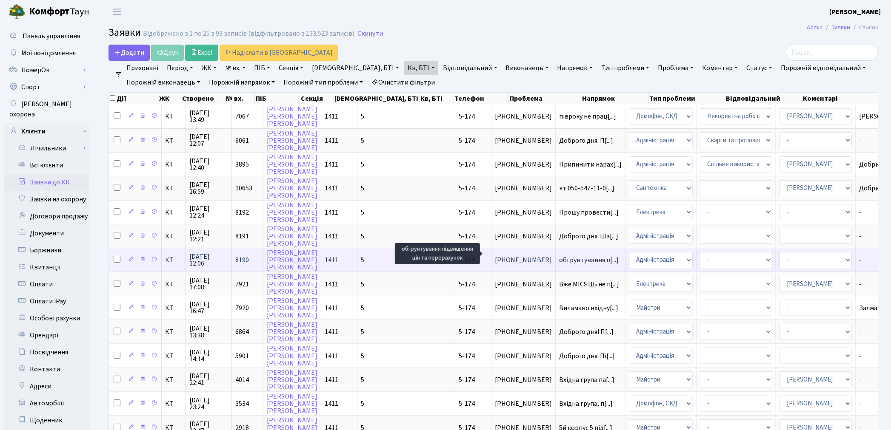
click at [559, 256] on span "обгрунтування п[...]" at bounding box center [589, 260] width 60 height 9
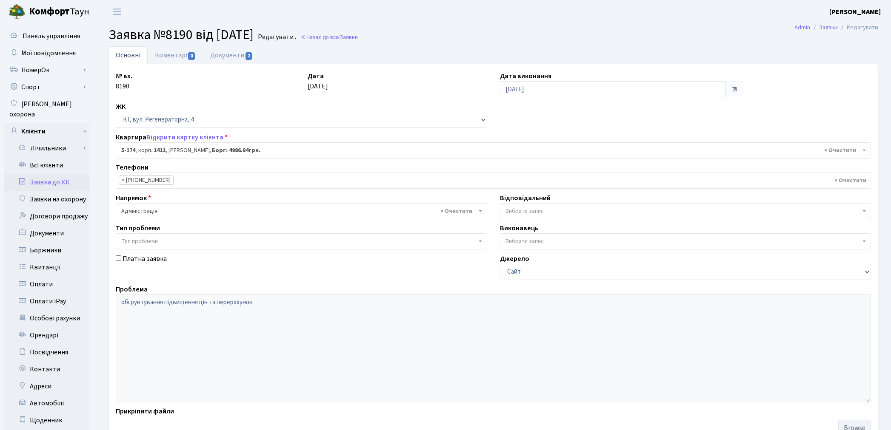
select select "2332"
click at [222, 52] on link "Документи 2" at bounding box center [231, 54] width 57 height 17
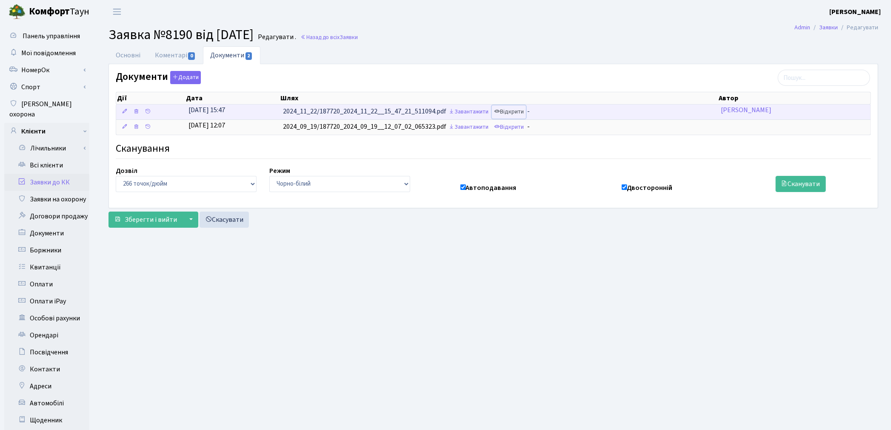
click at [518, 111] on link "Відкрити" at bounding box center [509, 111] width 34 height 13
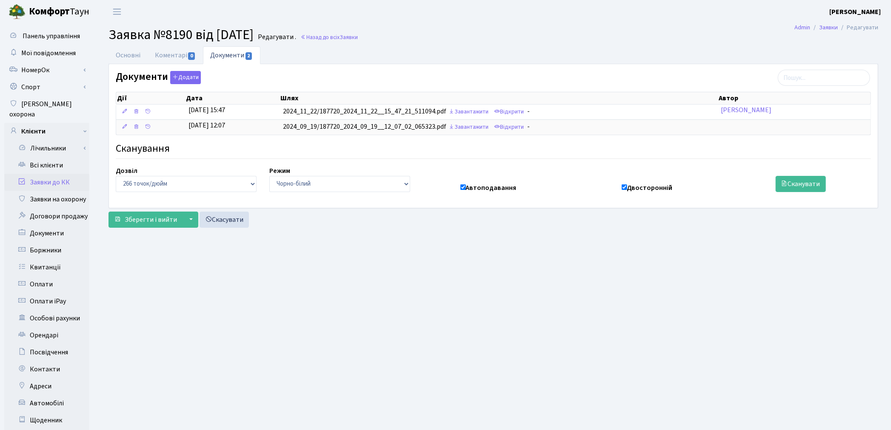
click at [40, 174] on link "Заявки до КК" at bounding box center [46, 182] width 85 height 17
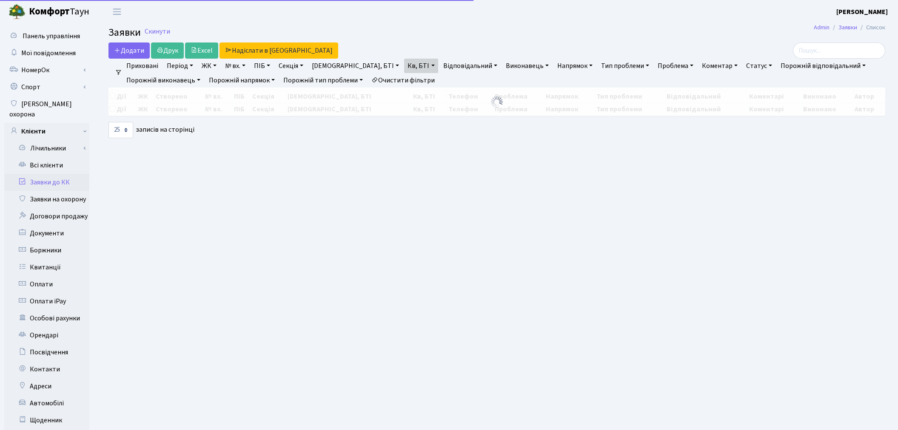
select select "25"
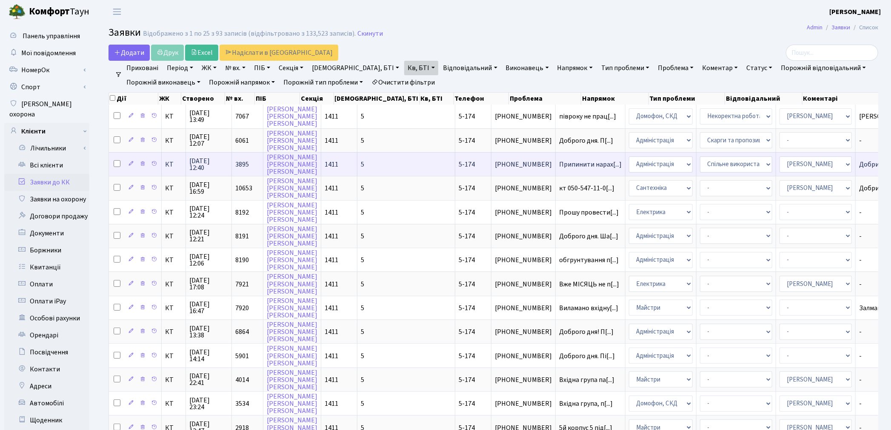
click at [118, 165] on span at bounding box center [118, 164] width 8 height 9
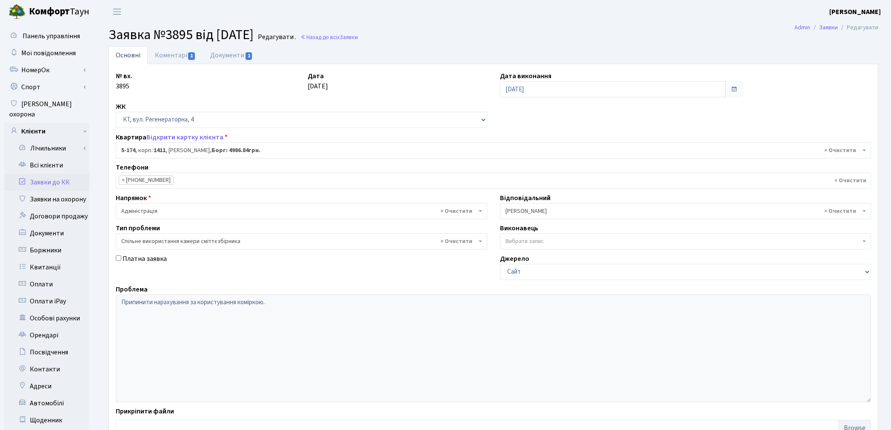
select select "2332"
select select "34"
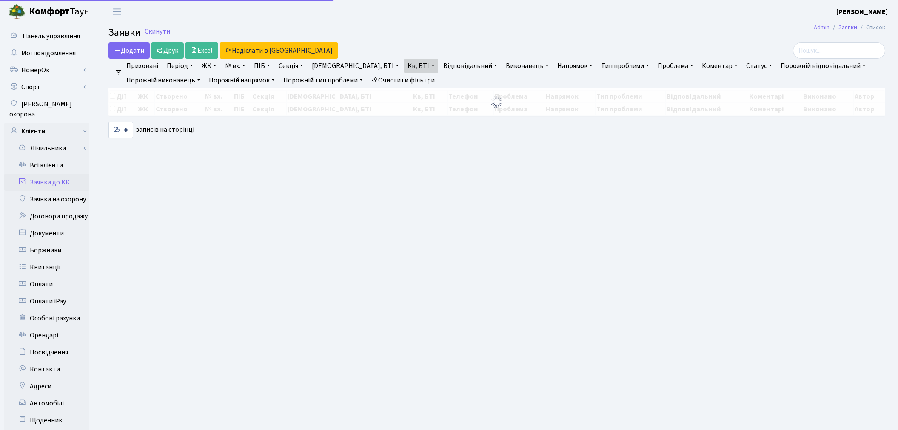
select select "25"
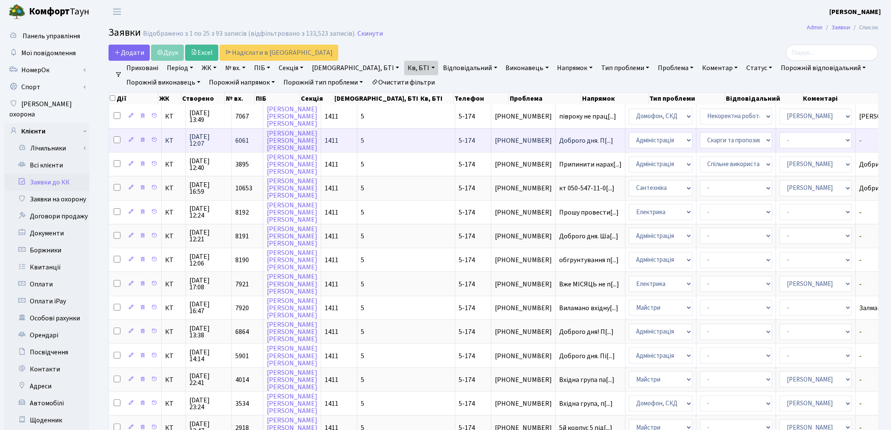
click at [117, 137] on input "checkbox" at bounding box center [117, 140] width 7 height 7
checkbox input "true"
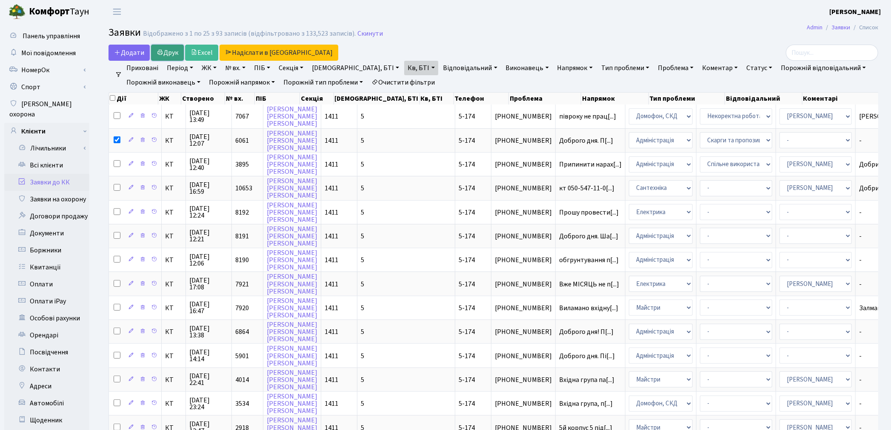
click at [171, 58] on link "Друк" at bounding box center [167, 53] width 33 height 16
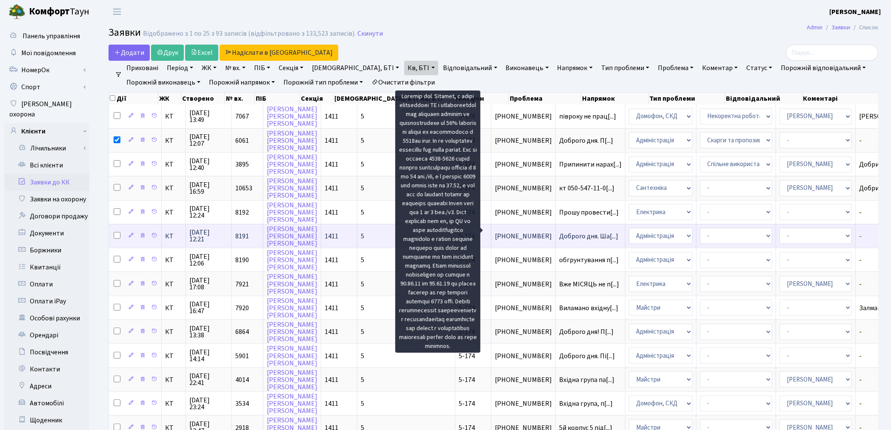
click at [559, 234] on span "Доброго дня. Ша[...]" at bounding box center [588, 236] width 59 height 9
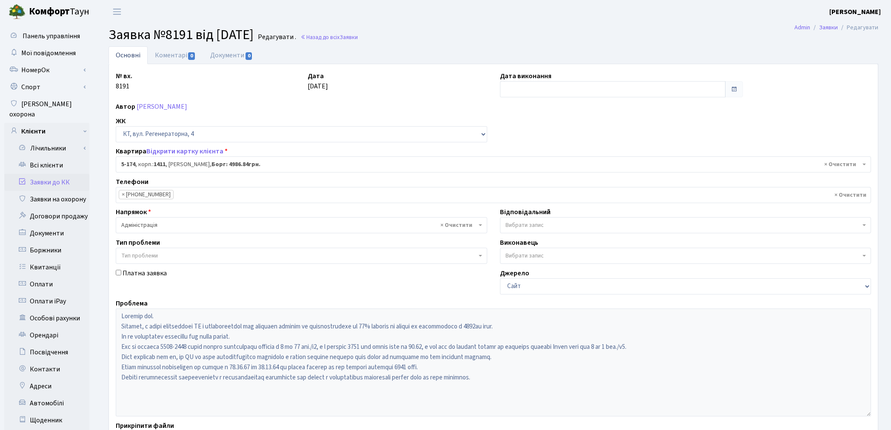
select select "2332"
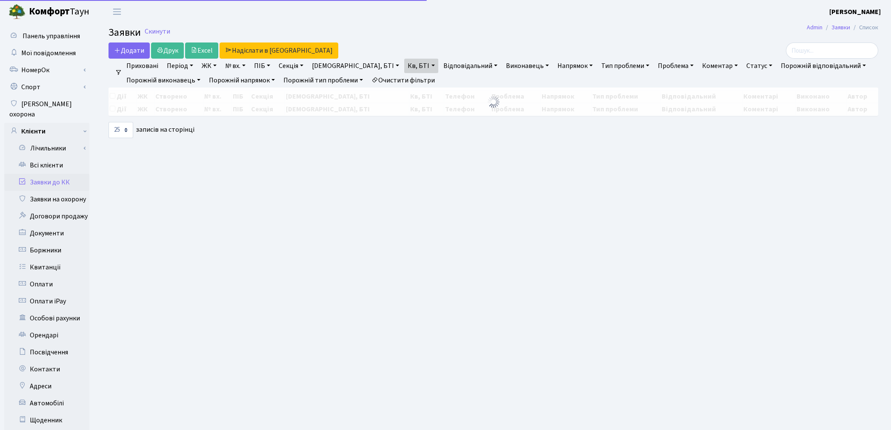
select select "25"
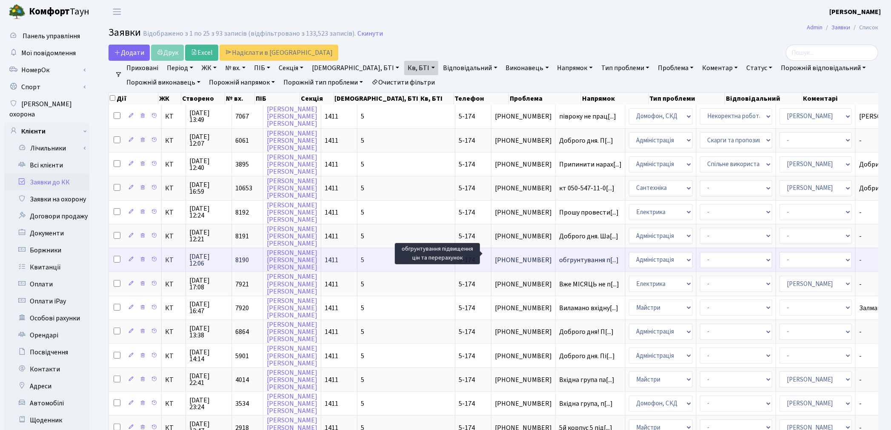
click at [559, 256] on span "обгрунтування п[...]" at bounding box center [589, 260] width 60 height 9
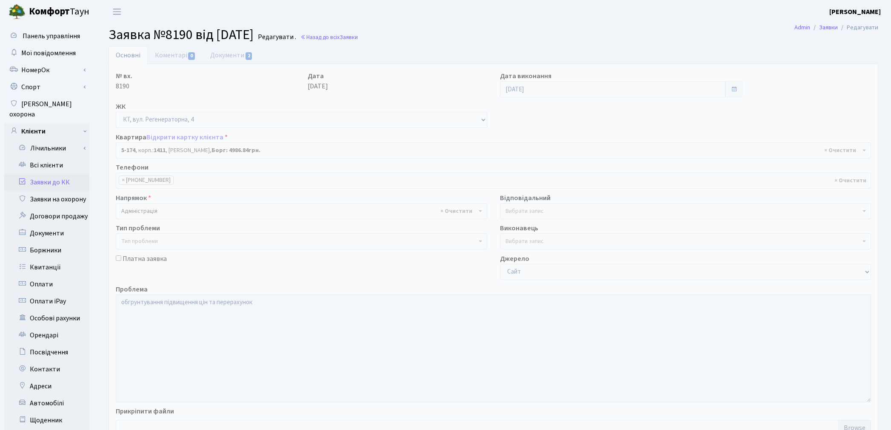
select select "2332"
click at [228, 56] on link "Документи 2" at bounding box center [231, 54] width 57 height 17
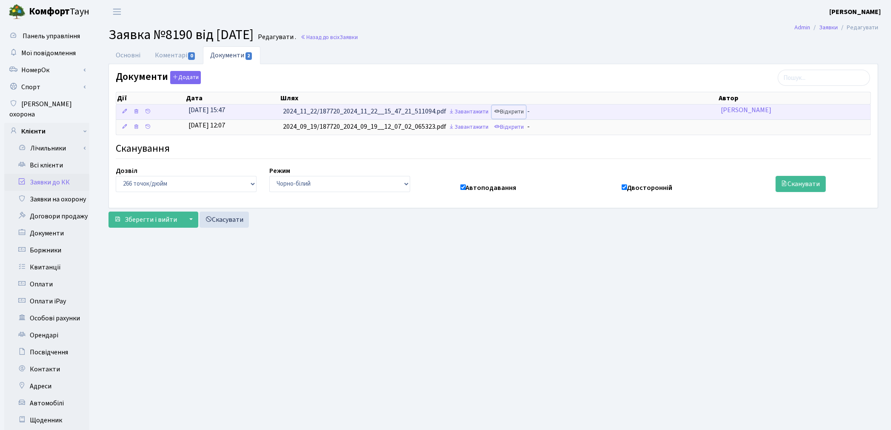
click at [513, 114] on link "Відкрити" at bounding box center [509, 111] width 34 height 13
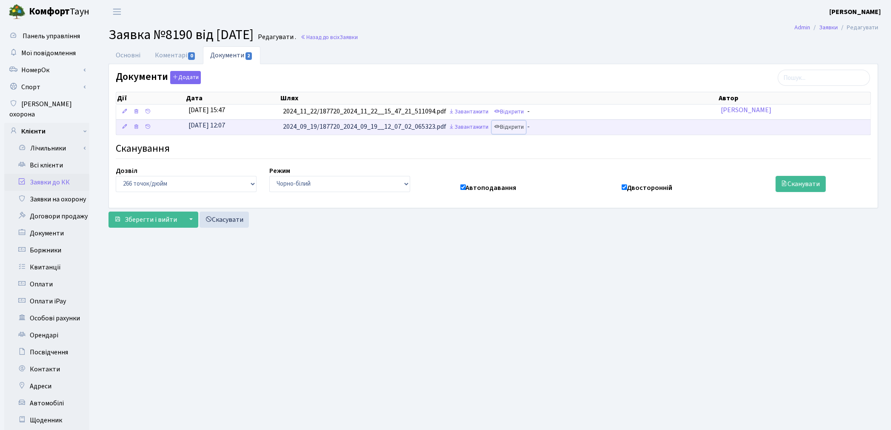
click at [517, 129] on link "Відкрити" at bounding box center [509, 127] width 34 height 13
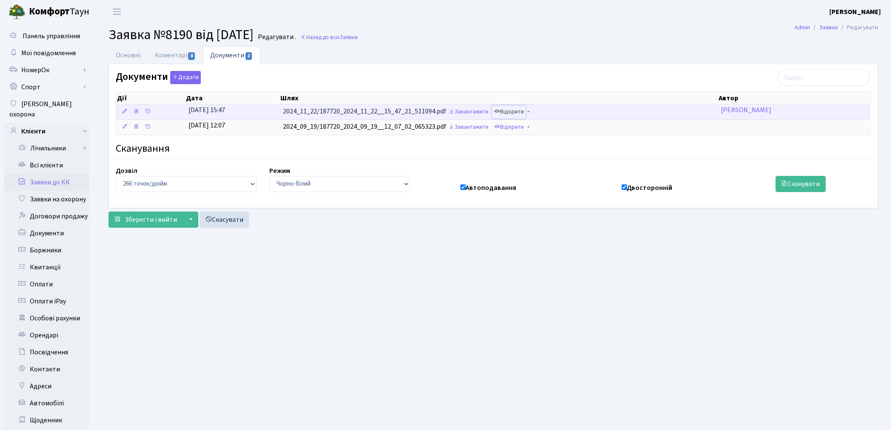
click at [520, 112] on link "Відкрити" at bounding box center [509, 111] width 34 height 13
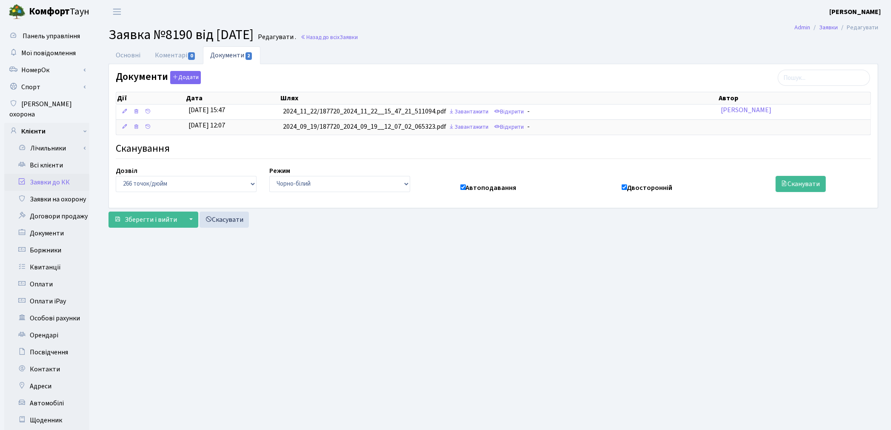
click at [57, 174] on link "Заявки до КК" at bounding box center [46, 182] width 85 height 17
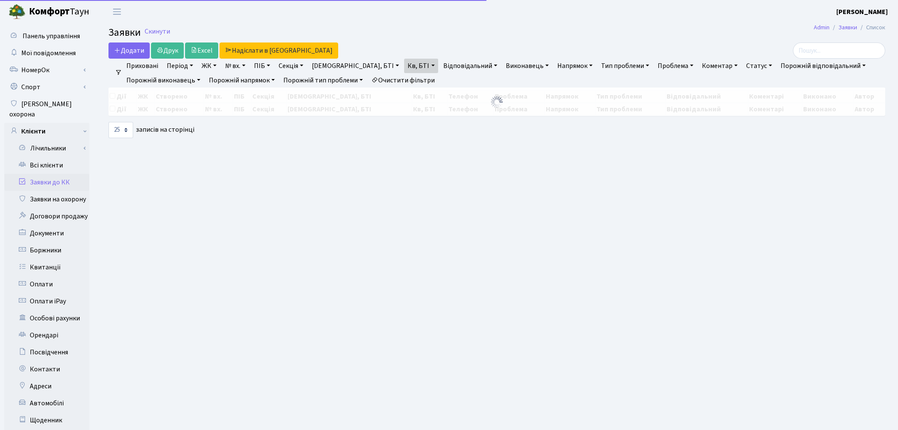
select select "25"
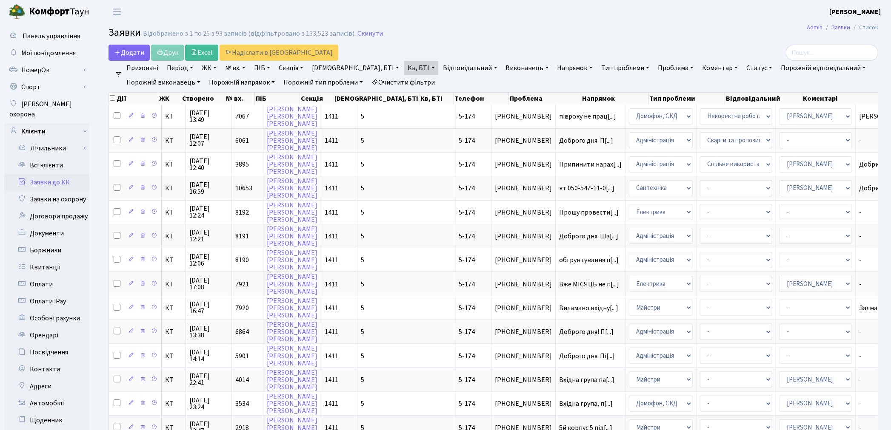
click at [37, 174] on link "Заявки до КК" at bounding box center [46, 182] width 85 height 17
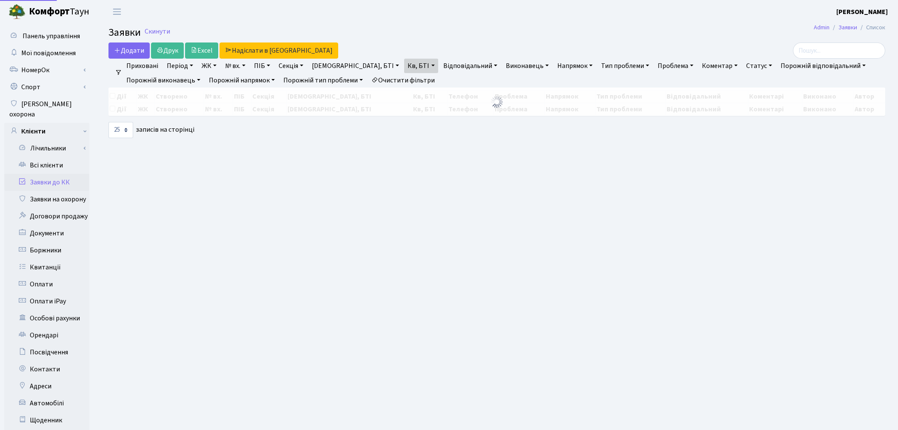
select select "25"
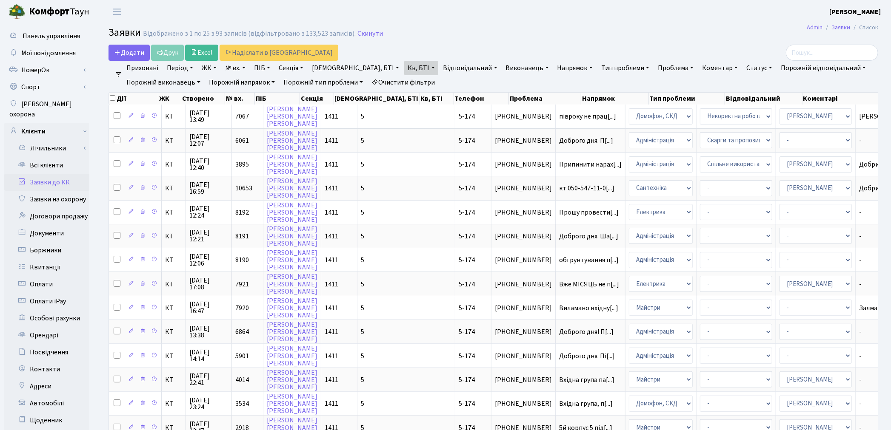
click at [409, 79] on link "Очистити фільтри" at bounding box center [403, 82] width 70 height 14
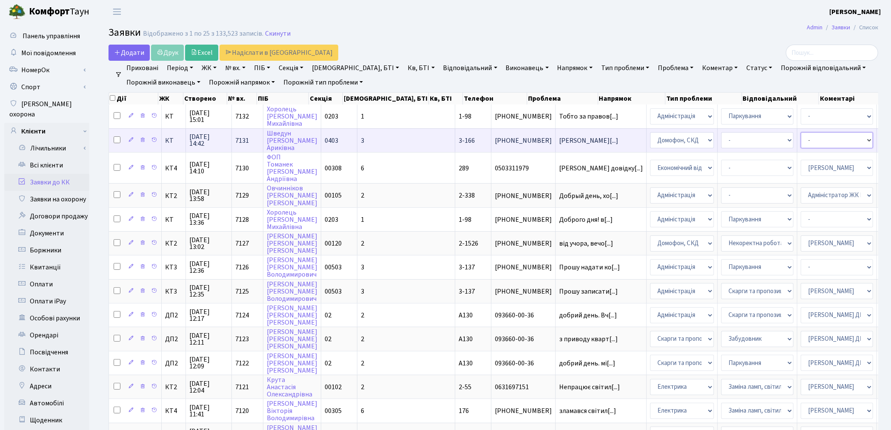
click at [800, 138] on select "- Адміністратор ЖК КТ [PERSON_NAME] [PERSON_NAME] [PERSON_NAME]Ю. [PERSON_NAME]…" at bounding box center [836, 140] width 72 height 16
select select "22"
